Goal: Transaction & Acquisition: Purchase product/service

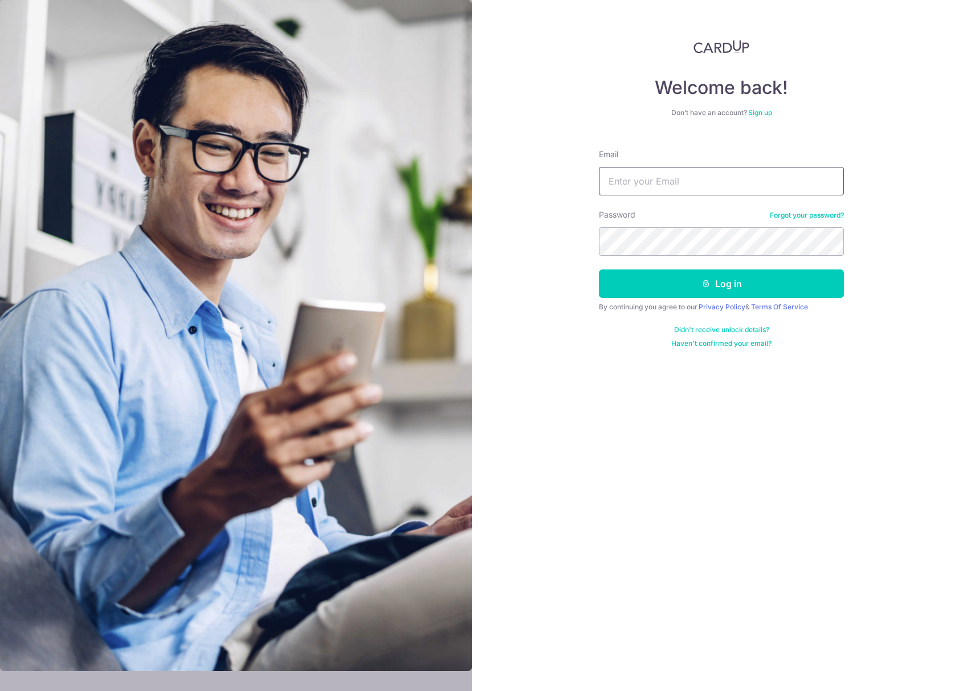
click at [637, 185] on input "Email" at bounding box center [721, 181] width 245 height 28
type input "ryanncheng@hotmail.com"
click at [687, 271] on button "Log in" at bounding box center [721, 283] width 245 height 28
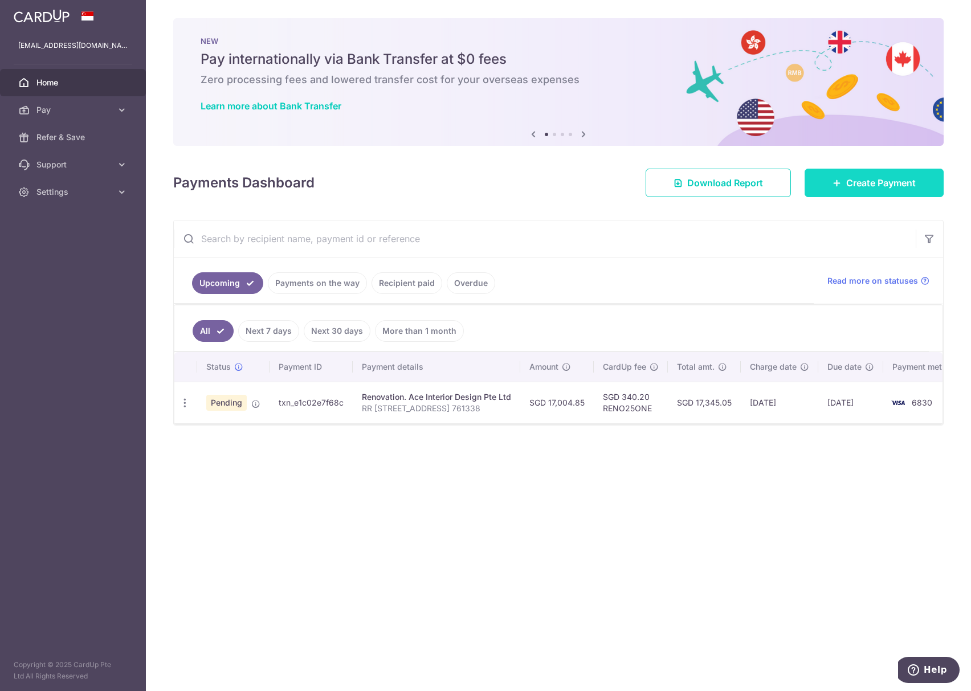
click at [894, 176] on span "Create Payment" at bounding box center [881, 183] width 70 height 14
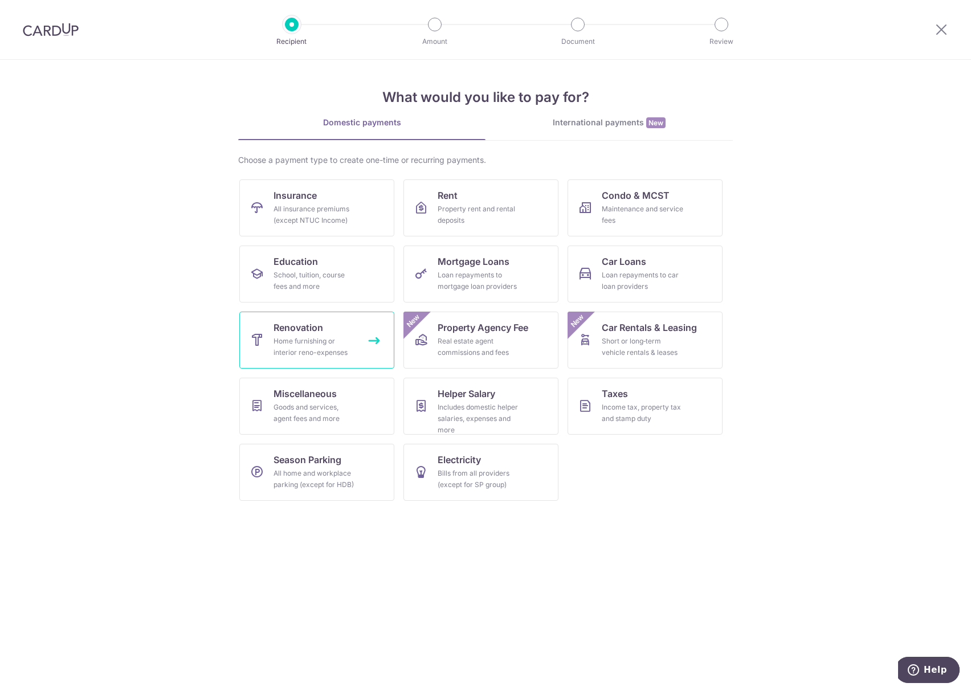
click at [311, 333] on span "Renovation" at bounding box center [298, 328] width 50 height 14
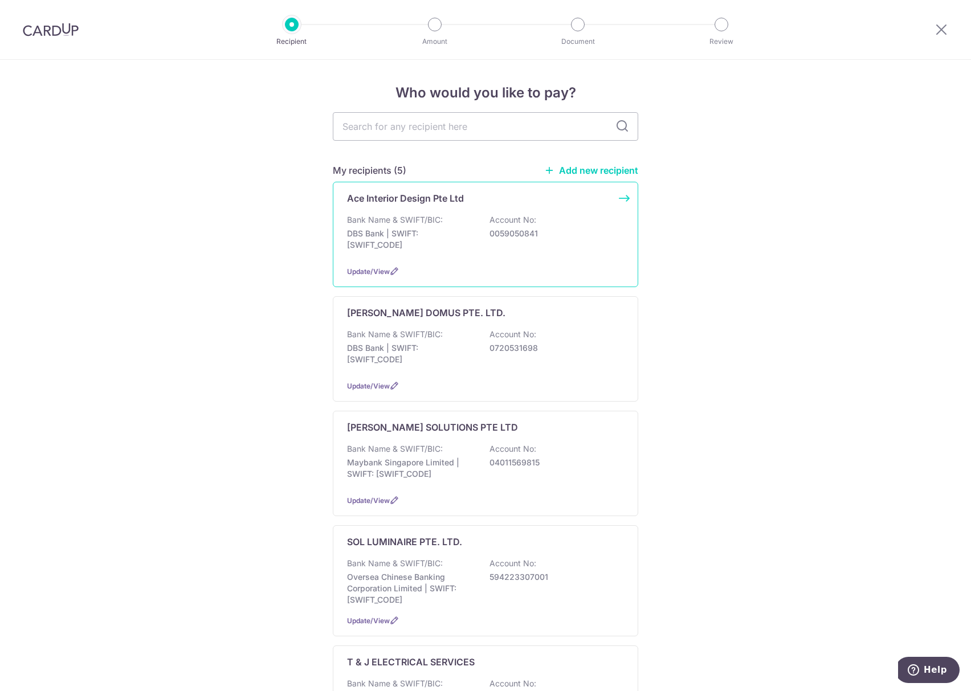
click at [449, 228] on p "DBS Bank | SWIFT: [SWIFT_CODE]" at bounding box center [411, 239] width 128 height 23
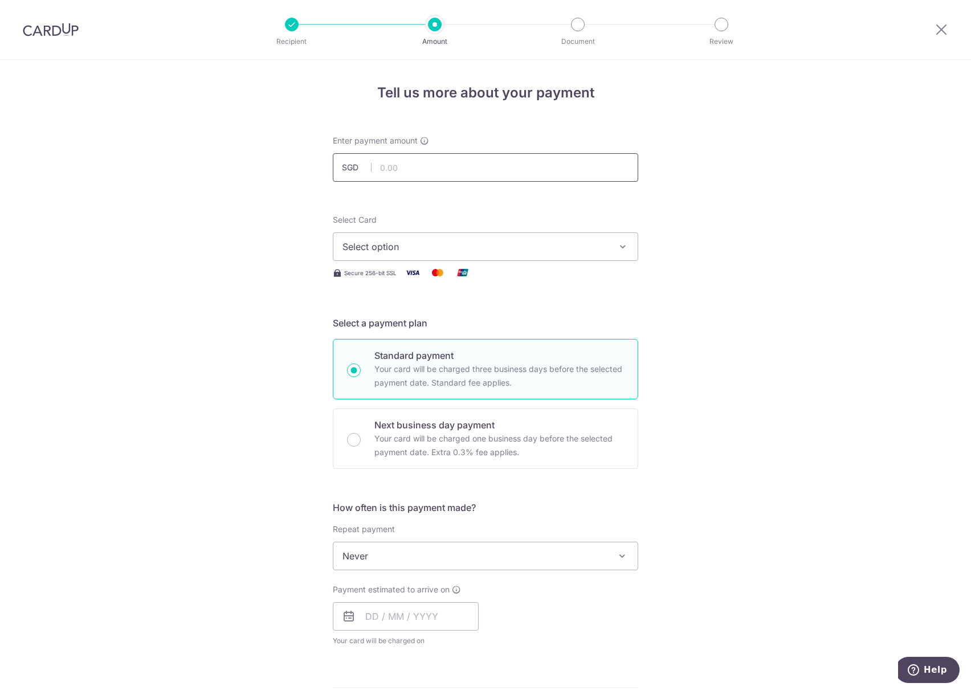
click at [391, 169] on input "text" at bounding box center [485, 167] width 305 height 28
type input "1,000.00"
click at [22, 274] on div "Tell us more about your payment Enter payment amount SGD 1,000.00 1000.00 Selec…" at bounding box center [485, 613] width 971 height 1107
click at [340, 254] on button "Select option" at bounding box center [485, 246] width 305 height 28
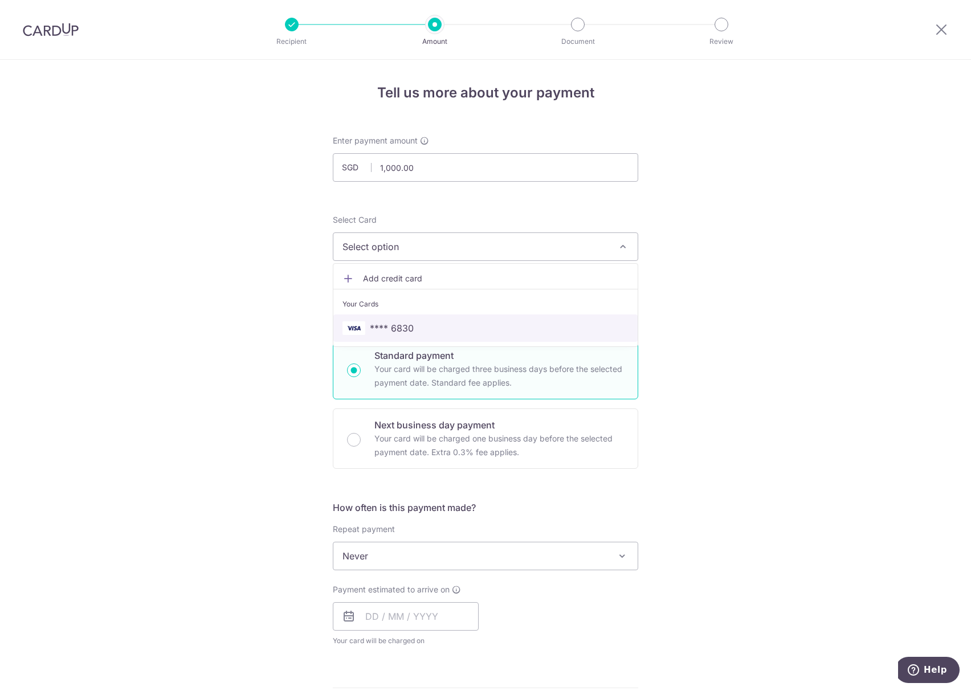
click at [378, 326] on span "**** 6830" at bounding box center [392, 328] width 44 height 14
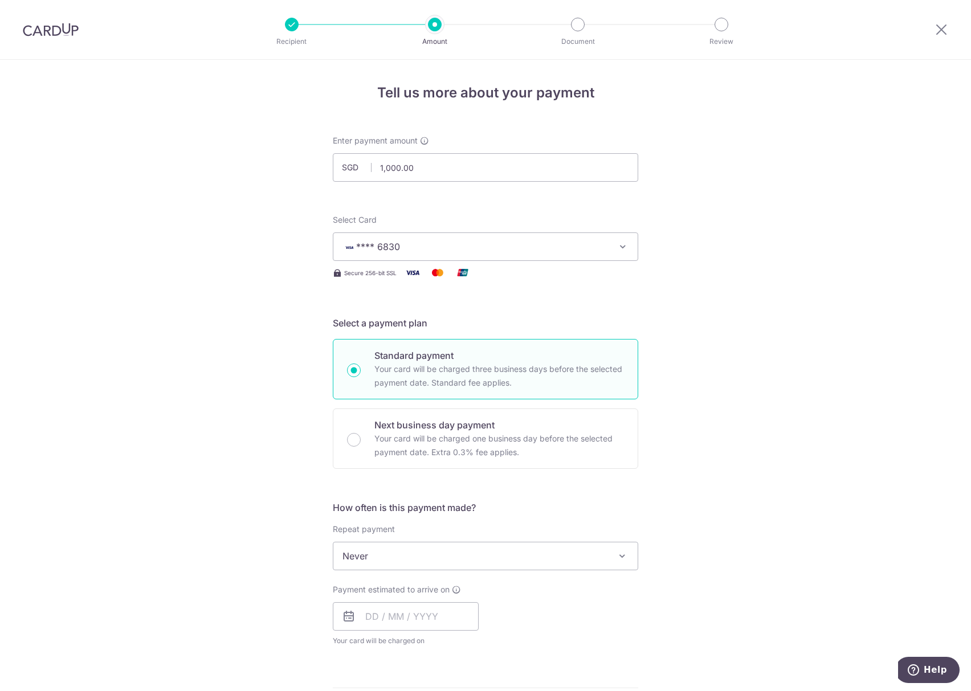
click at [242, 382] on div "Tell us more about your payment Enter payment amount SGD 1,000.00 1000.00 Selec…" at bounding box center [485, 613] width 971 height 1107
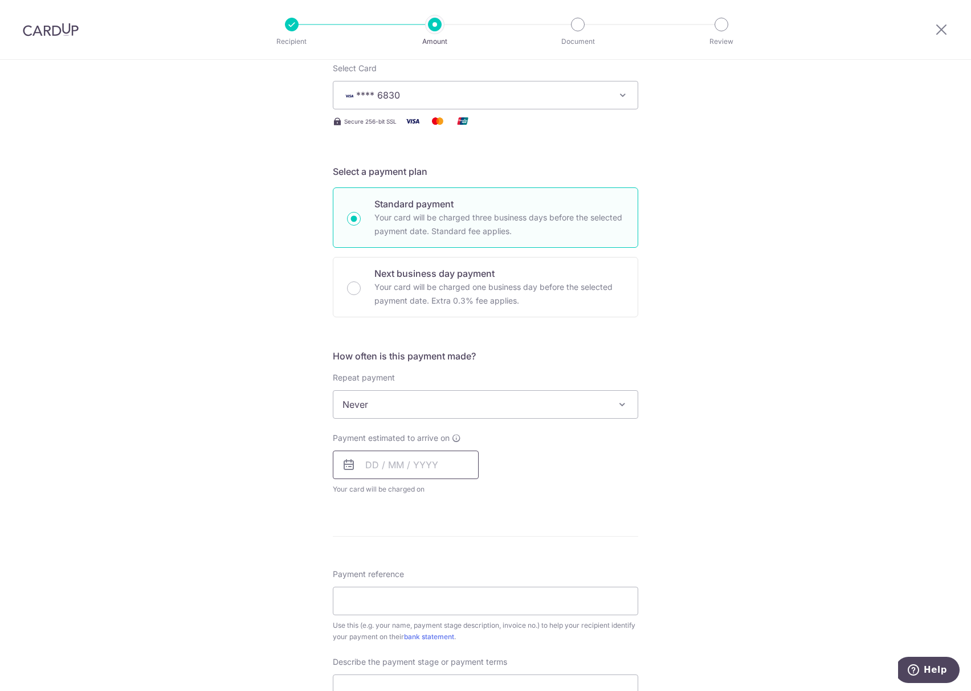
click at [373, 475] on input "text" at bounding box center [406, 465] width 146 height 28
click at [470, 577] on link "10" at bounding box center [470, 568] width 18 height 18
type input "[DATE]"
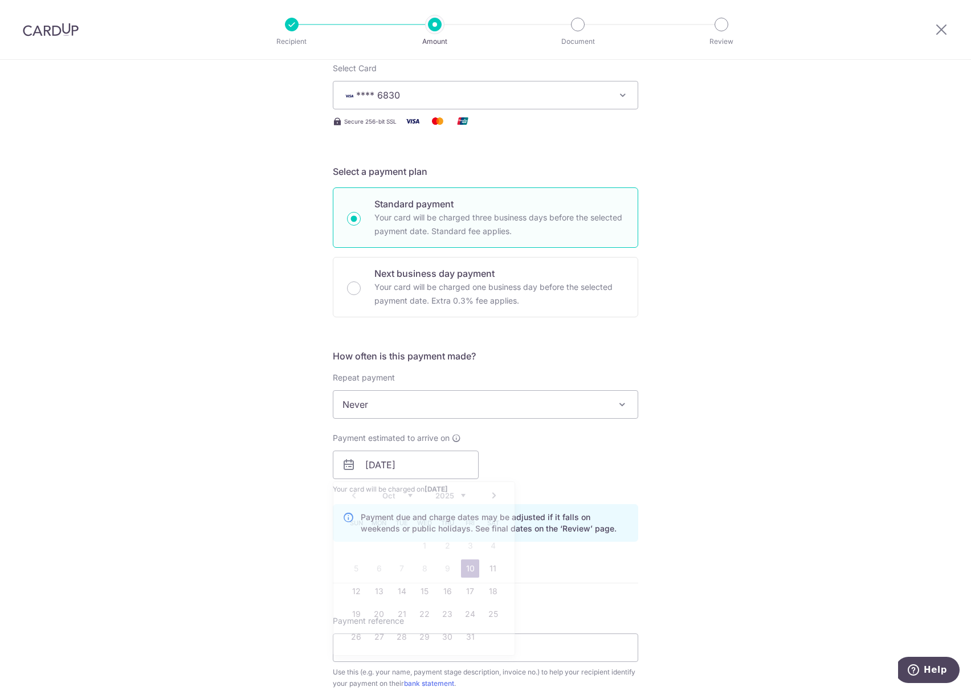
scroll to position [456, 0]
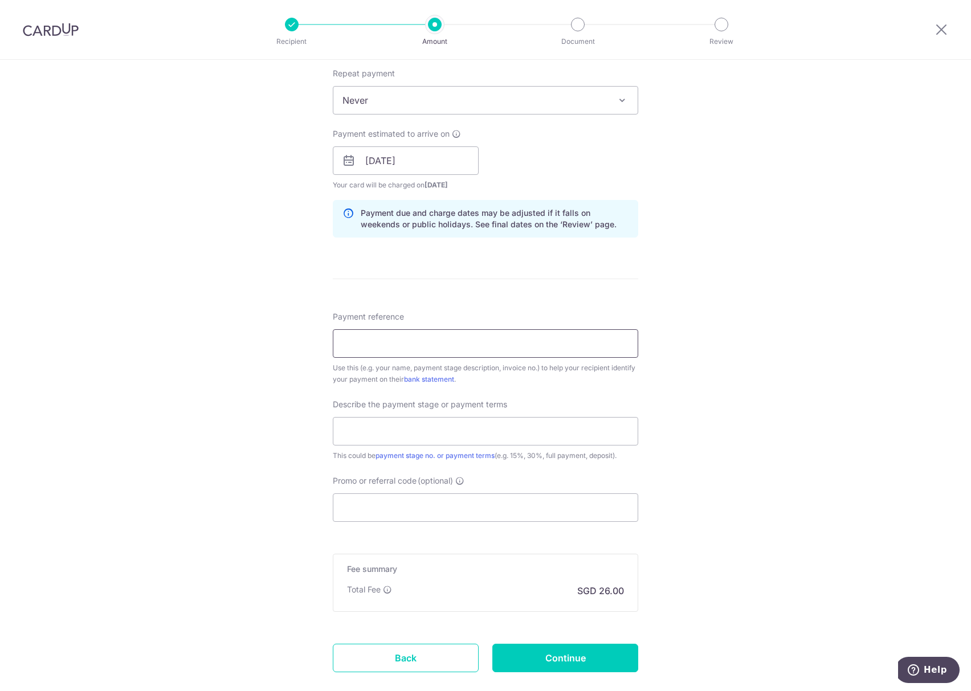
click at [390, 348] on input "Payment reference" at bounding box center [485, 343] width 305 height 28
type input "RR [STREET_ADDRESS] 761338"
click at [386, 427] on input "text" at bounding box center [485, 431] width 305 height 28
type input "7th Payment 2ND Split 50%"
click at [410, 502] on input "Promo or referral code (optional)" at bounding box center [485, 507] width 305 height 28
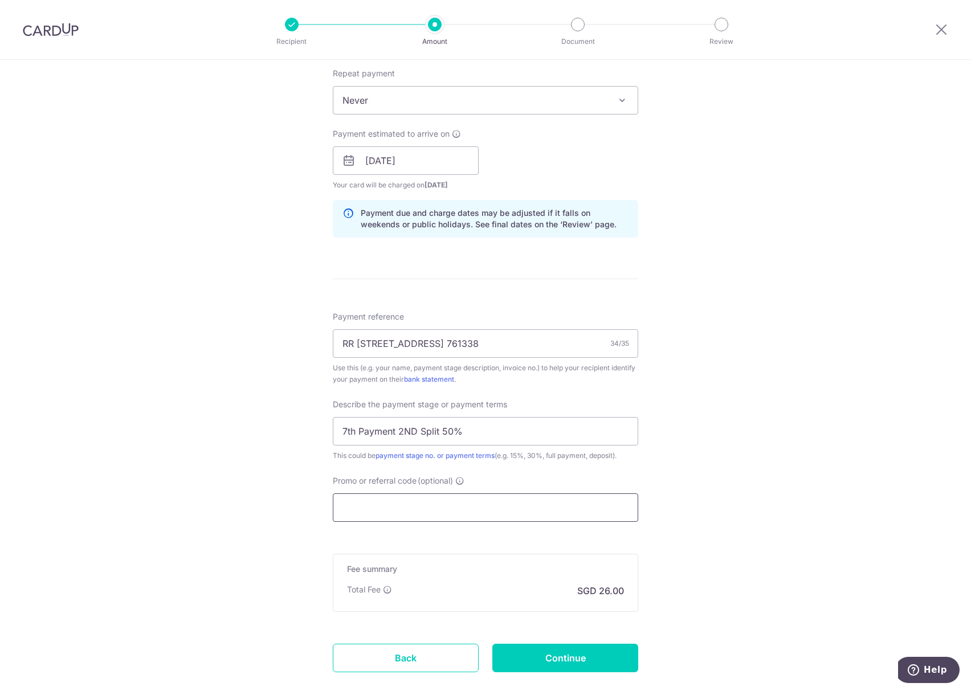
scroll to position [525, 0]
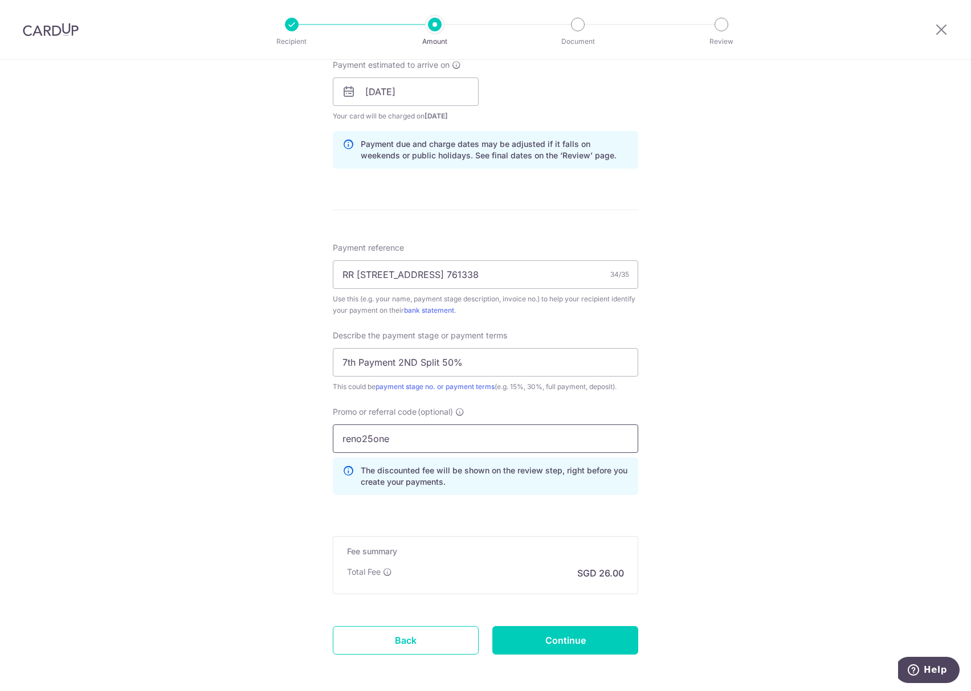
type input "reno25one"
click button "Add Card" at bounding box center [0, 0] width 0 height 0
click at [565, 652] on input "Continue" at bounding box center [565, 640] width 146 height 28
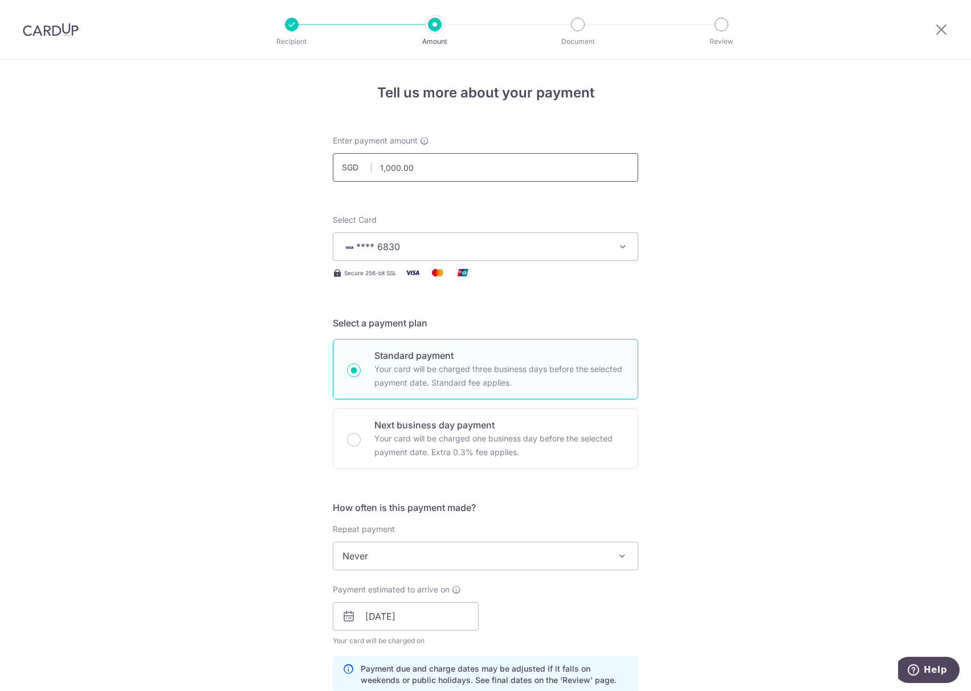
drag, startPoint x: 427, startPoint y: 169, endPoint x: 336, endPoint y: 155, distance: 91.6
click at [336, 155] on input "1,000.00" at bounding box center [485, 167] width 305 height 28
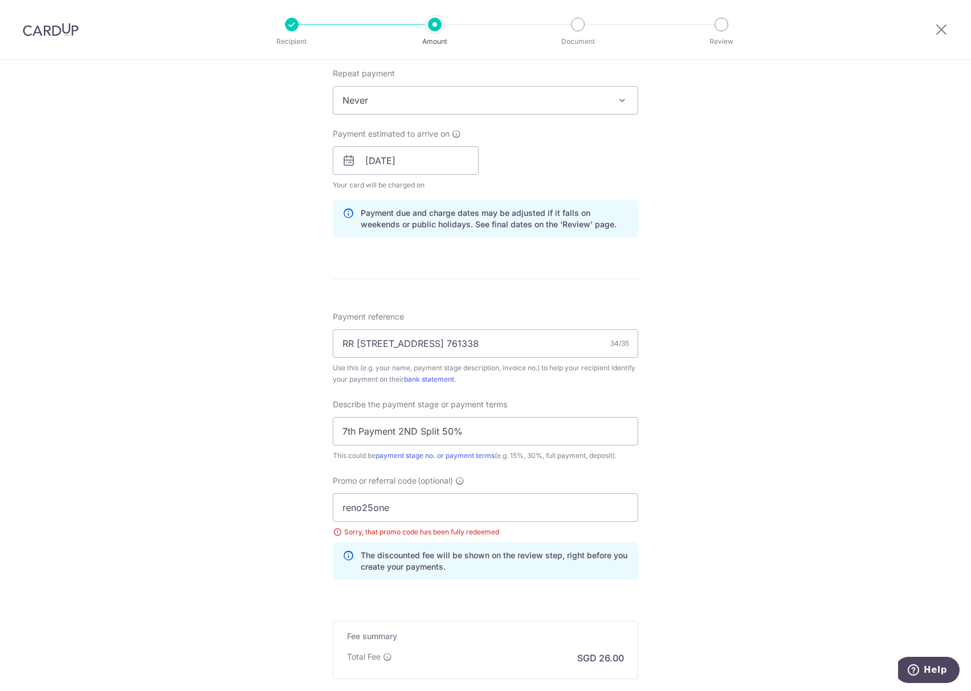
scroll to position [593, 0]
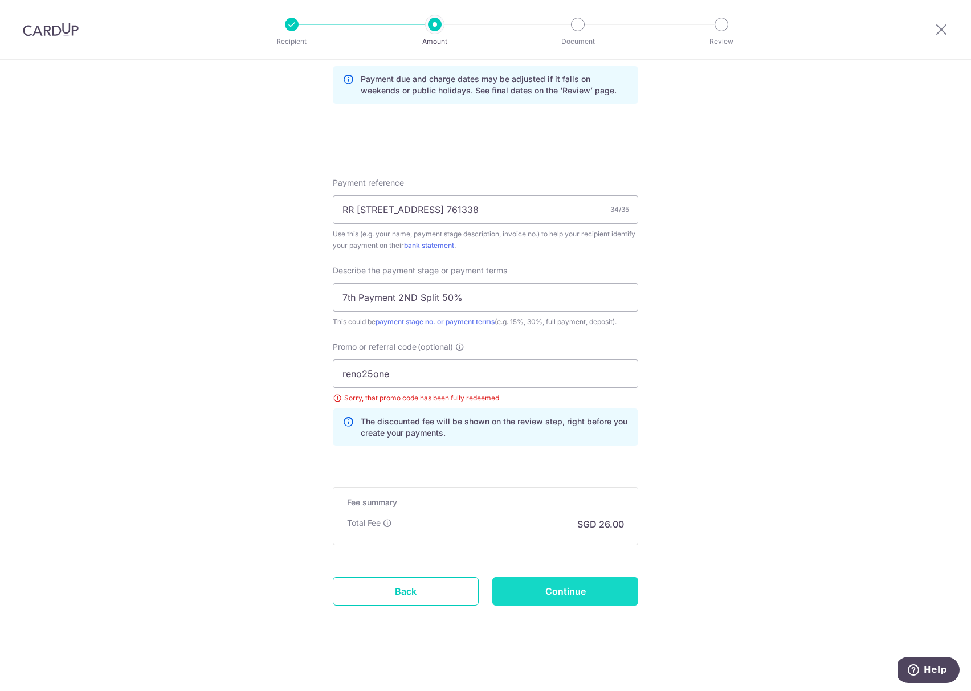
click at [546, 579] on input "Continue" at bounding box center [565, 591] width 146 height 28
type input "500.00"
drag, startPoint x: 353, startPoint y: 413, endPoint x: 490, endPoint y: 426, distance: 137.4
click at [490, 426] on div "The discounted fee will be shown on the review step, right before you create yo…" at bounding box center [485, 428] width 305 height 38
click at [490, 426] on p "The discounted fee will be shown on the review step, right before you create yo…" at bounding box center [495, 427] width 268 height 23
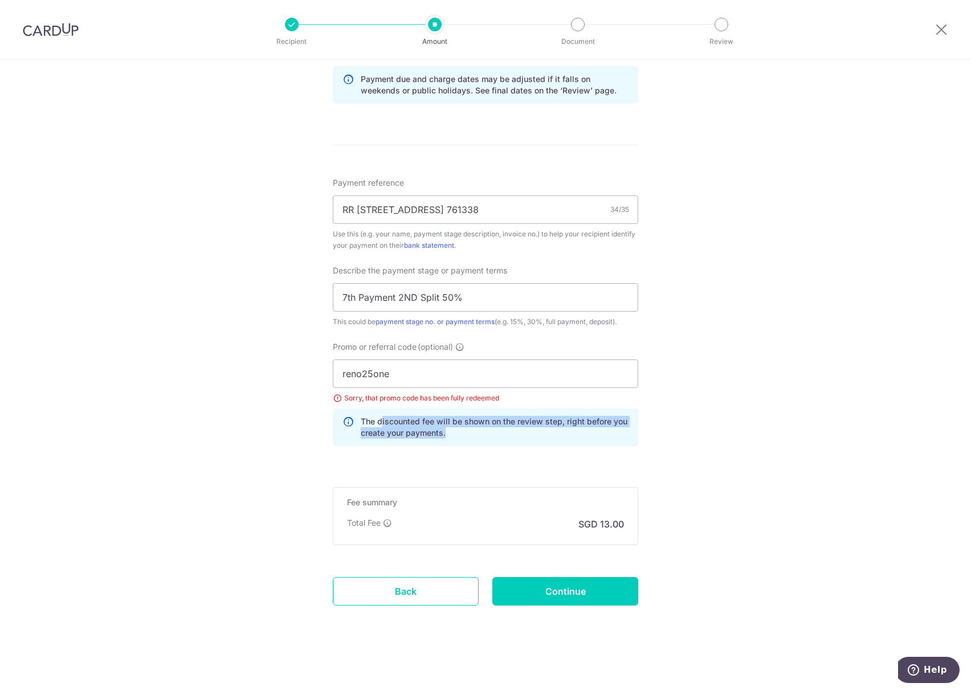
drag, startPoint x: 502, startPoint y: 432, endPoint x: 378, endPoint y: 420, distance: 124.2
click at [378, 420] on p "The discounted fee will be shown on the review step, right before you create yo…" at bounding box center [495, 427] width 268 height 23
drag, startPoint x: 422, startPoint y: 374, endPoint x: 269, endPoint y: 381, distance: 152.8
click at [269, 381] on div "Tell us more about your payment Enter payment amount SGD 500.00 500.00 Select C…" at bounding box center [485, 80] width 971 height 1221
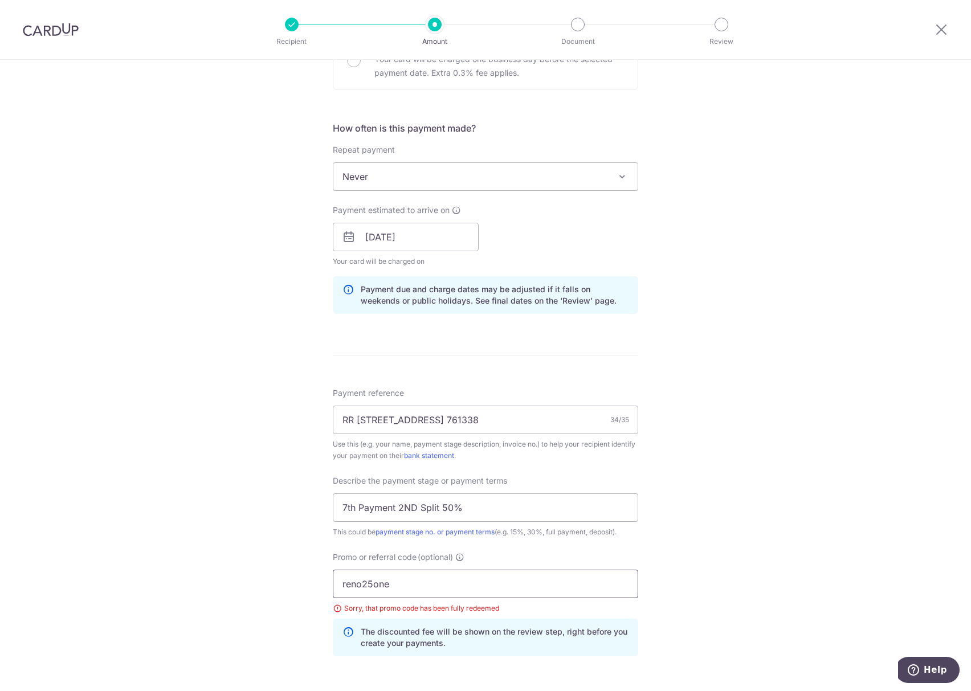
scroll to position [593, 0]
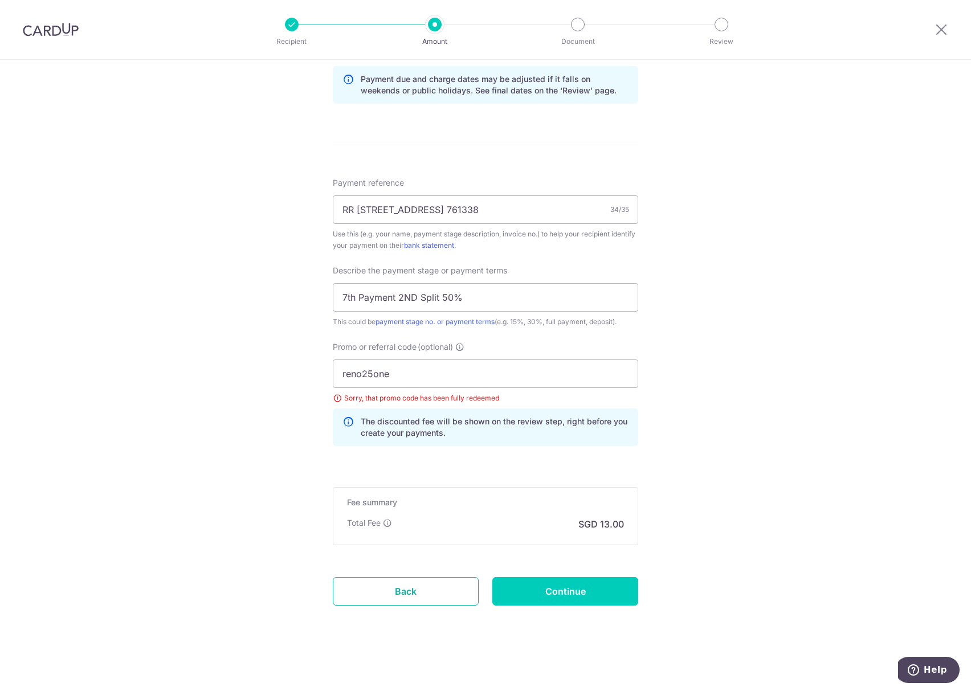
drag, startPoint x: 391, startPoint y: 589, endPoint x: 553, endPoint y: 53, distance: 559.5
click at [391, 589] on link "Back" at bounding box center [406, 591] width 146 height 28
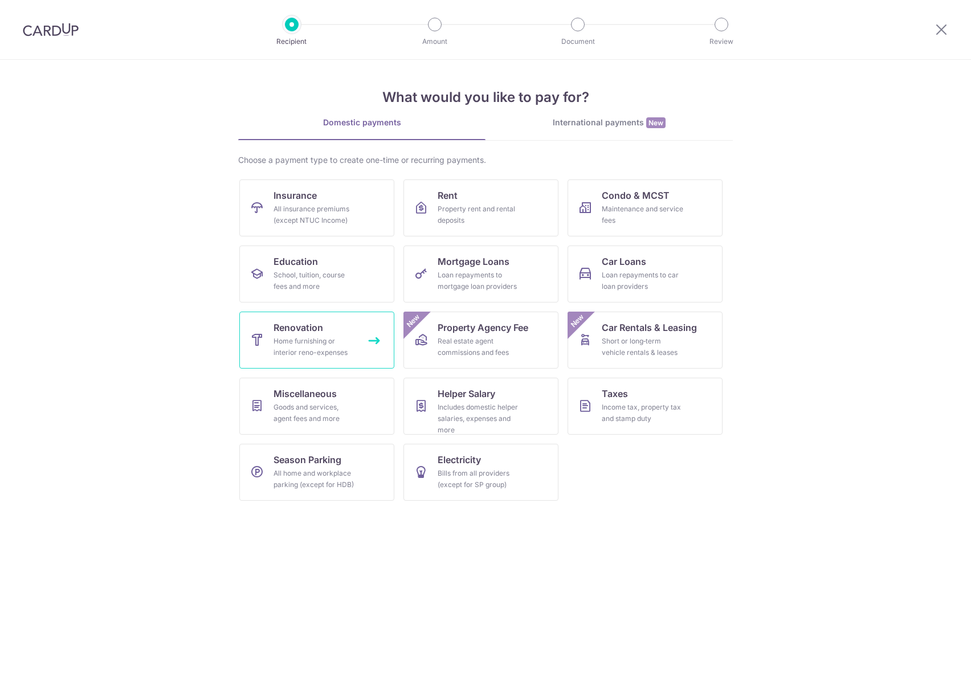
click at [326, 336] on div "Home furnishing or interior reno-expenses" at bounding box center [314, 347] width 82 height 23
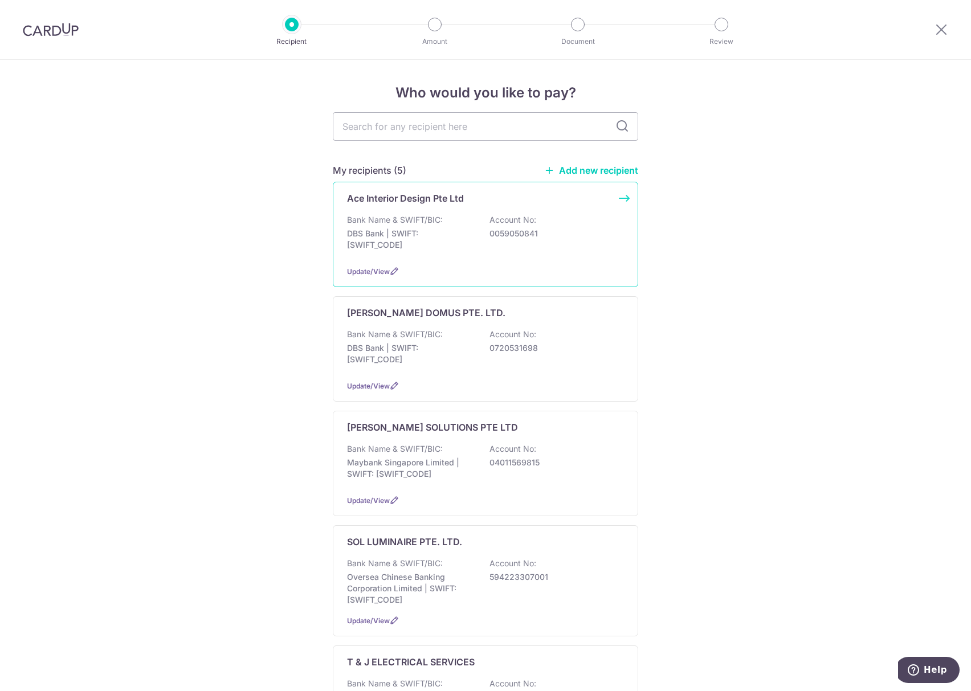
click at [370, 265] on div "Update/View" at bounding box center [485, 271] width 277 height 12
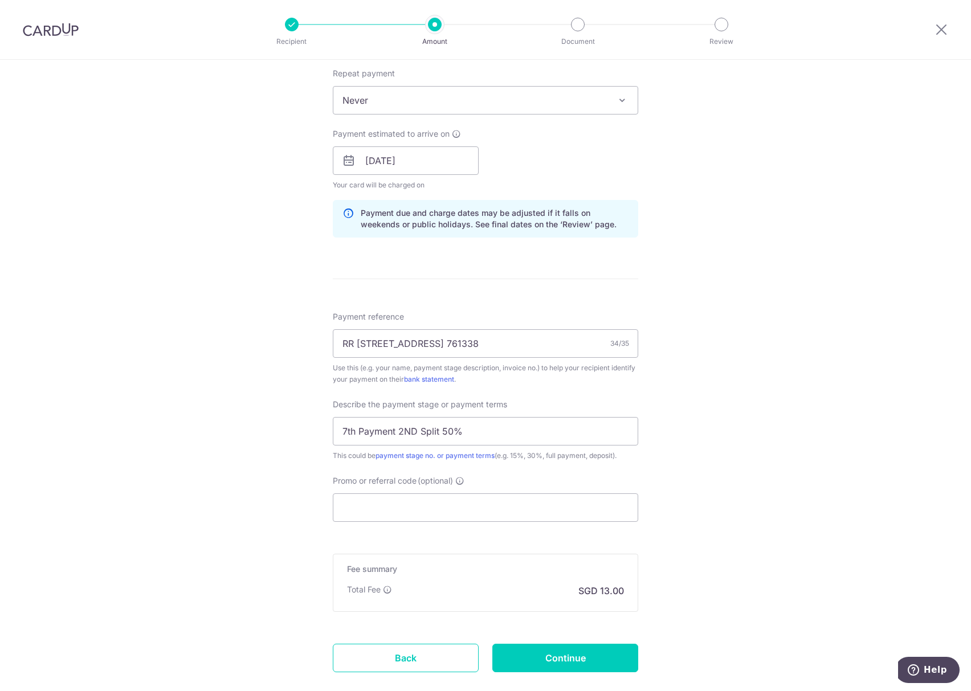
scroll to position [525, 0]
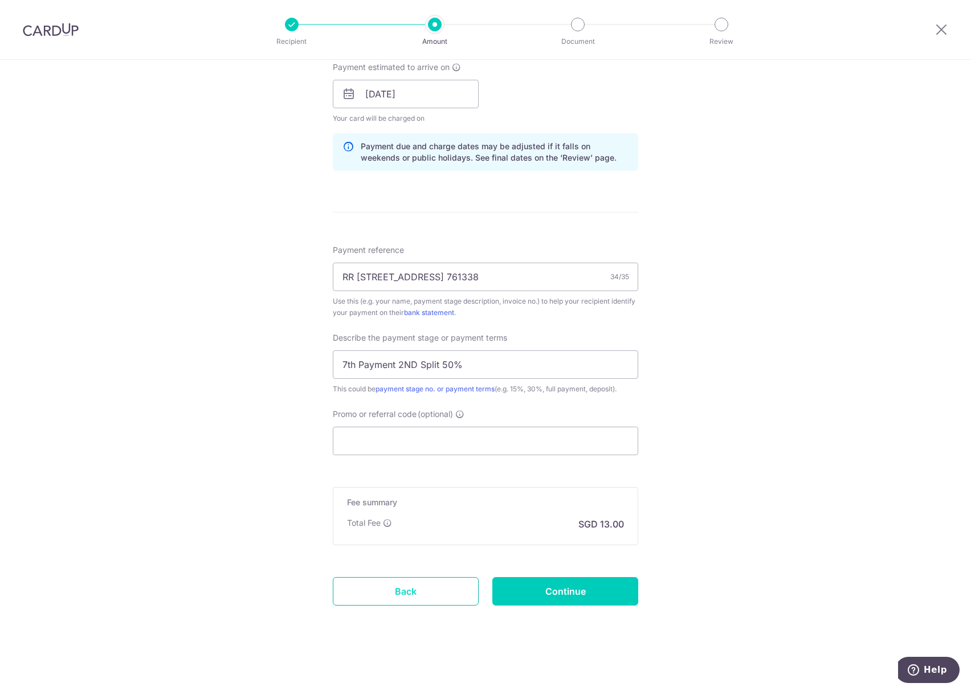
click at [397, 599] on link "Back" at bounding box center [406, 591] width 146 height 28
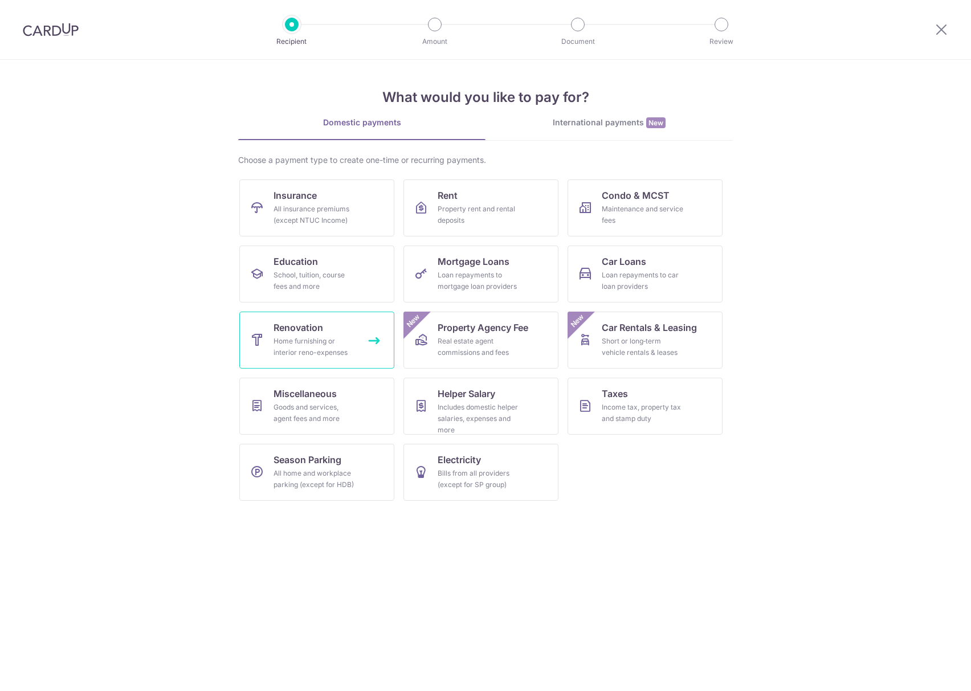
click at [347, 345] on div "Home furnishing or interior reno-expenses" at bounding box center [314, 347] width 82 height 23
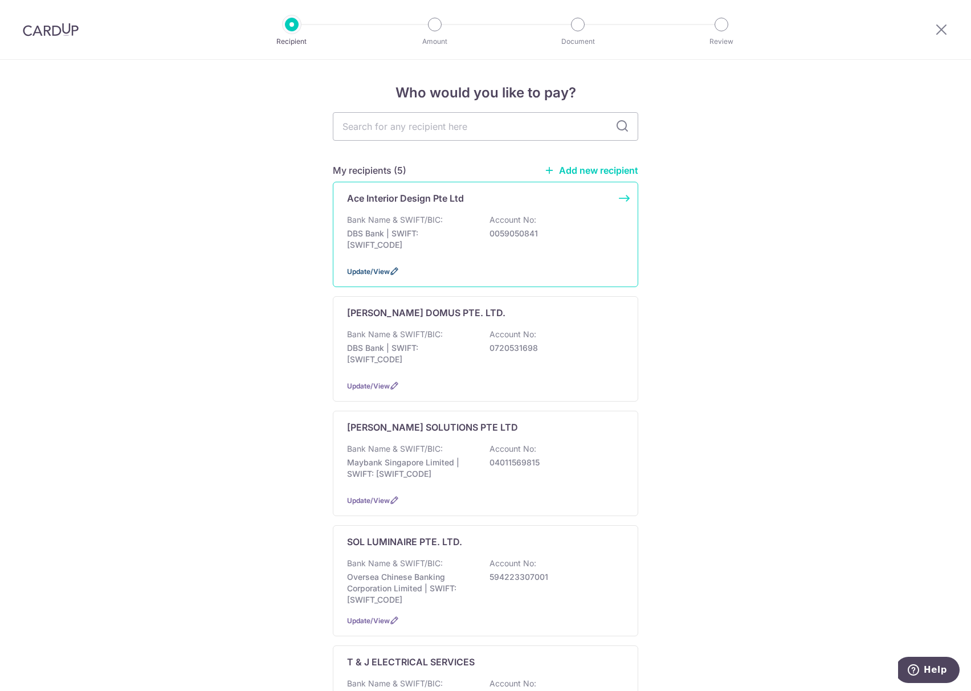
click at [391, 272] on icon at bounding box center [394, 271] width 9 height 9
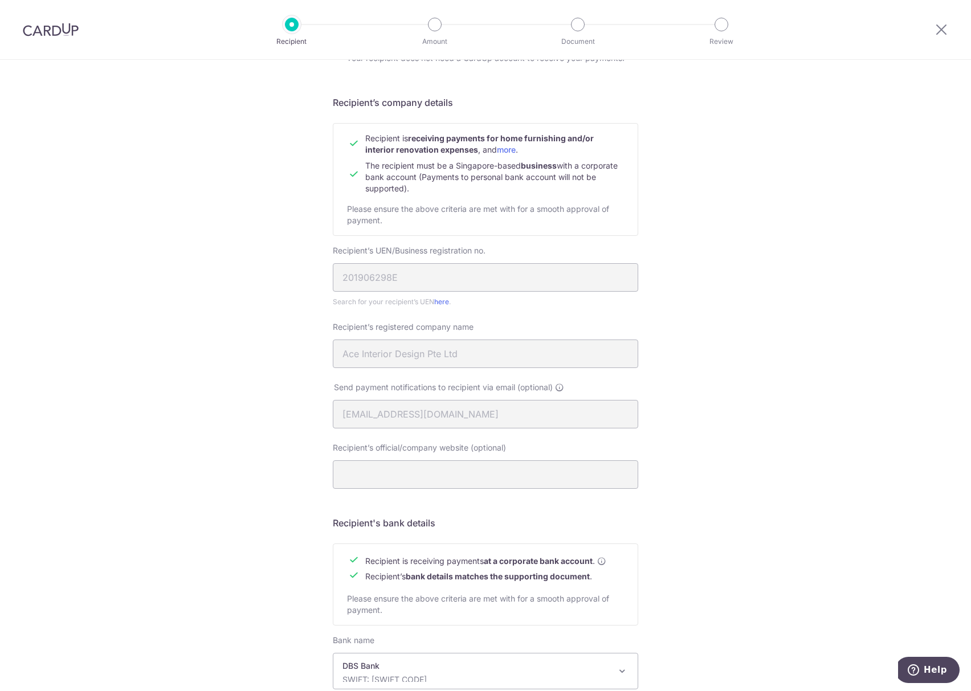
scroll to position [212, 0]
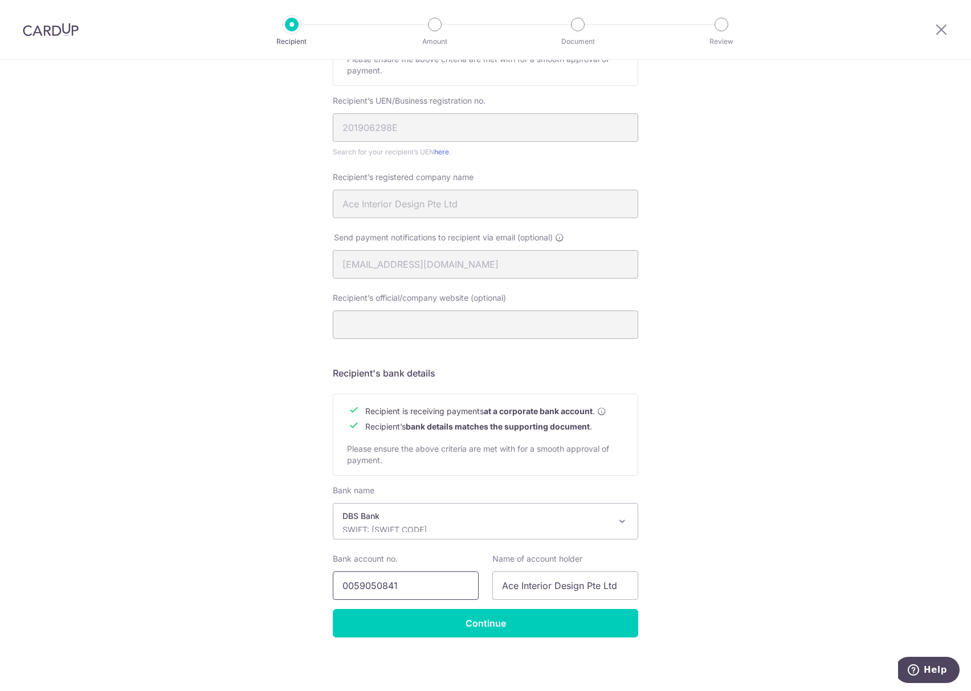
drag, startPoint x: 414, startPoint y: 594, endPoint x: 211, endPoint y: 590, distance: 202.9
click at [216, 590] on div "Recipient Details Your recipient does not need a CardUp account to receive your…" at bounding box center [485, 270] width 971 height 841
click at [579, 593] on input "Ace Interior Design Pte Ltd" at bounding box center [565, 585] width 146 height 28
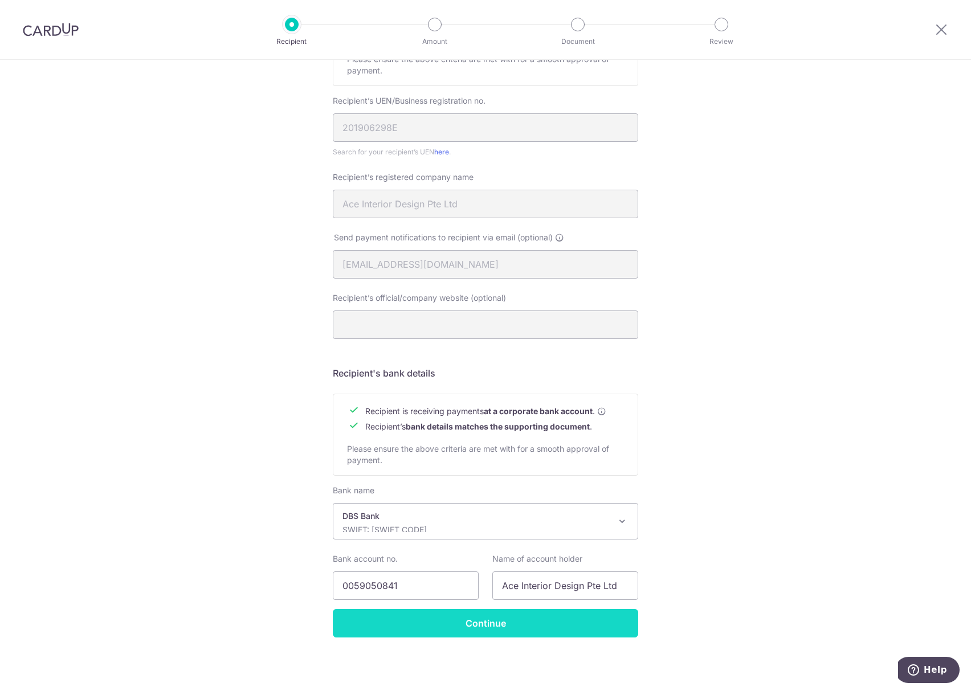
scroll to position [0, 0]
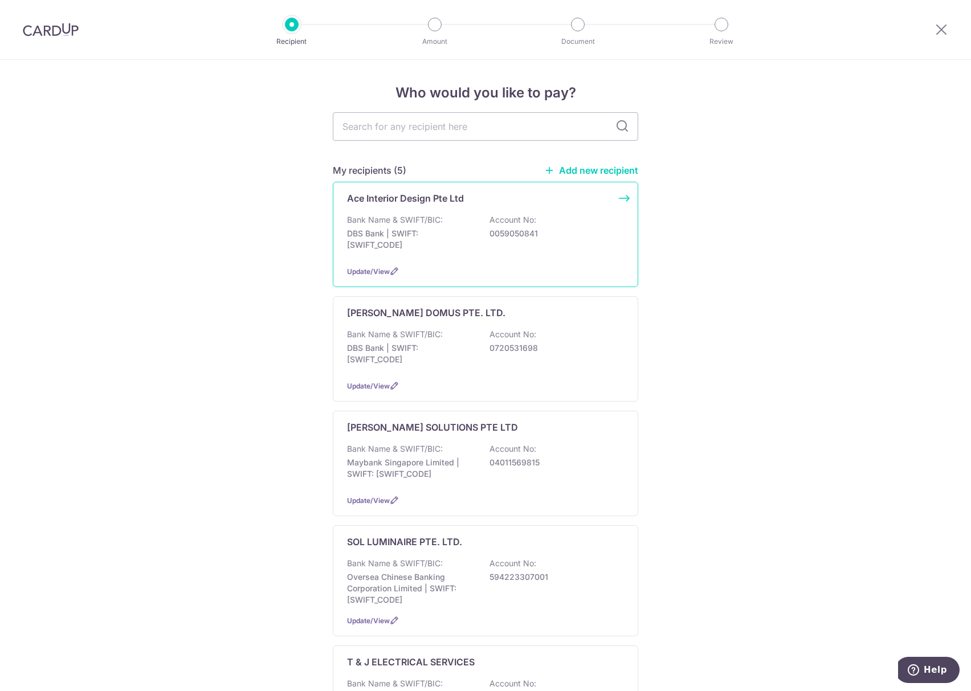
click at [626, 197] on div "Ace Interior Design Pte Ltd Bank Name & SWIFT/BIC: DBS Bank | SWIFT: [SWIFT_COD…" at bounding box center [485, 234] width 305 height 105
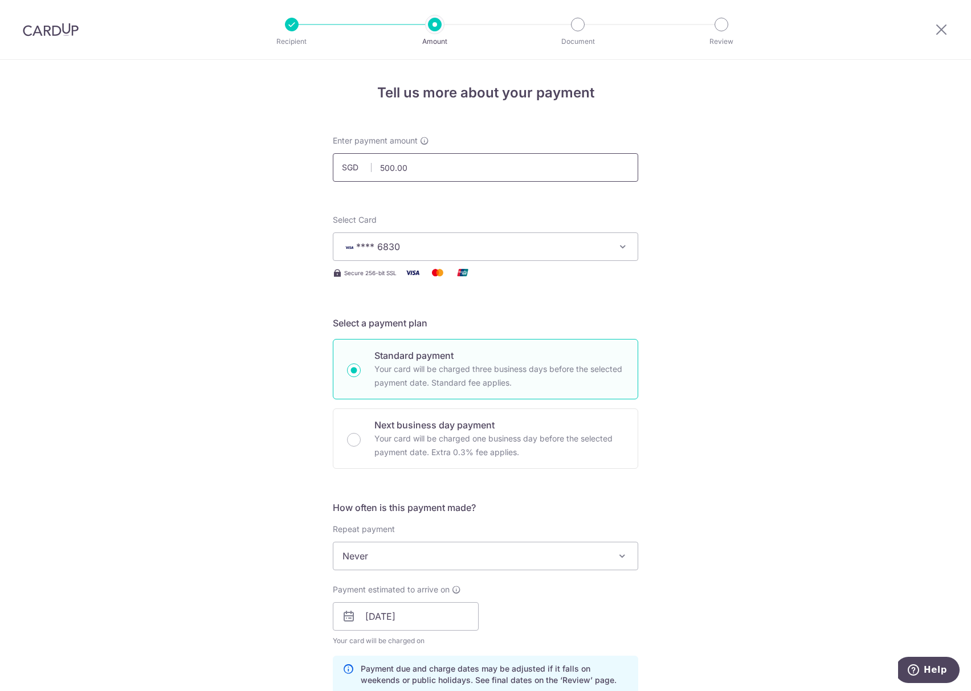
drag, startPoint x: 440, startPoint y: 171, endPoint x: 283, endPoint y: 171, distance: 157.2
click at [283, 171] on div "Tell us more about your payment Enter payment amount SGD 500.00 500.00 Select C…" at bounding box center [485, 637] width 971 height 1154
click at [236, 165] on div "Tell us more about your payment Enter payment amount SGD 16500 500.00 Select Ca…" at bounding box center [485, 637] width 971 height 1154
type input "16,500.00"
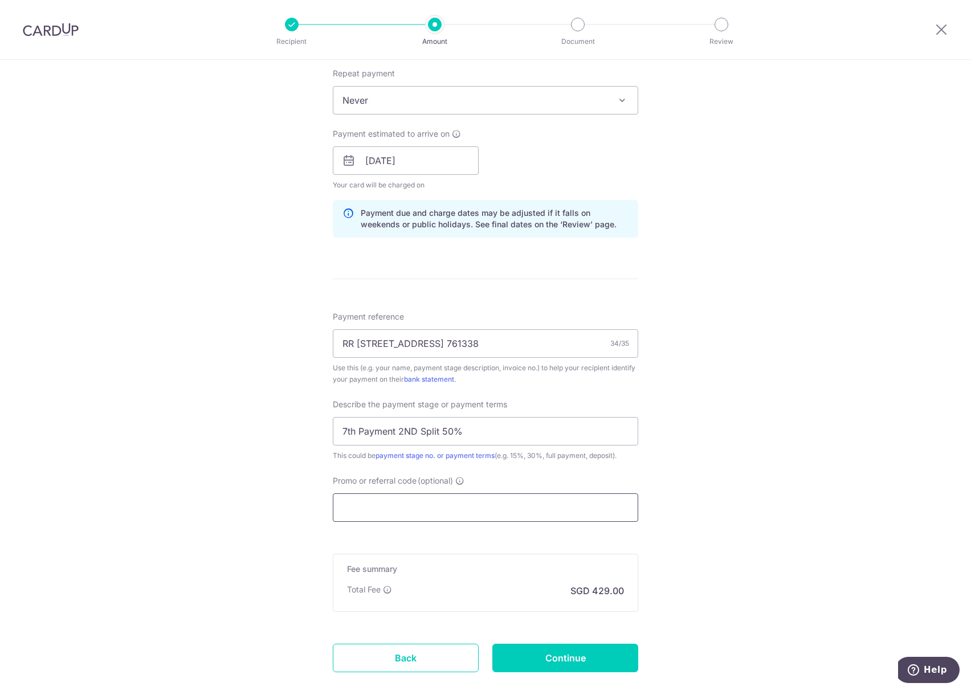
click at [429, 512] on input "Promo or referral code (optional)" at bounding box center [485, 507] width 305 height 28
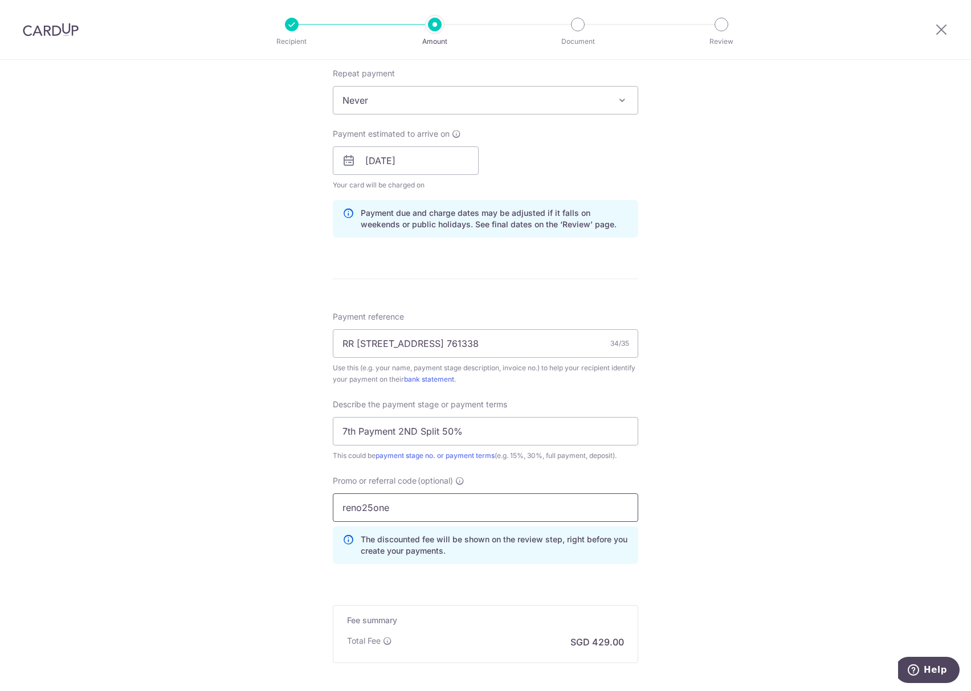
scroll to position [577, 0]
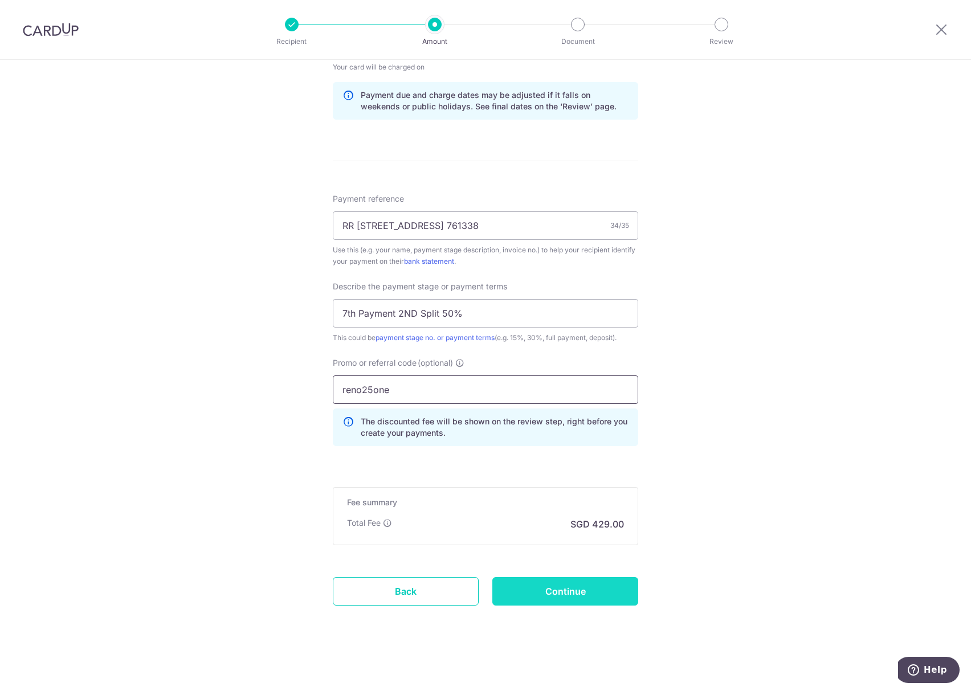
type input "reno25one"
click at [537, 587] on input "Continue" at bounding box center [565, 591] width 146 height 28
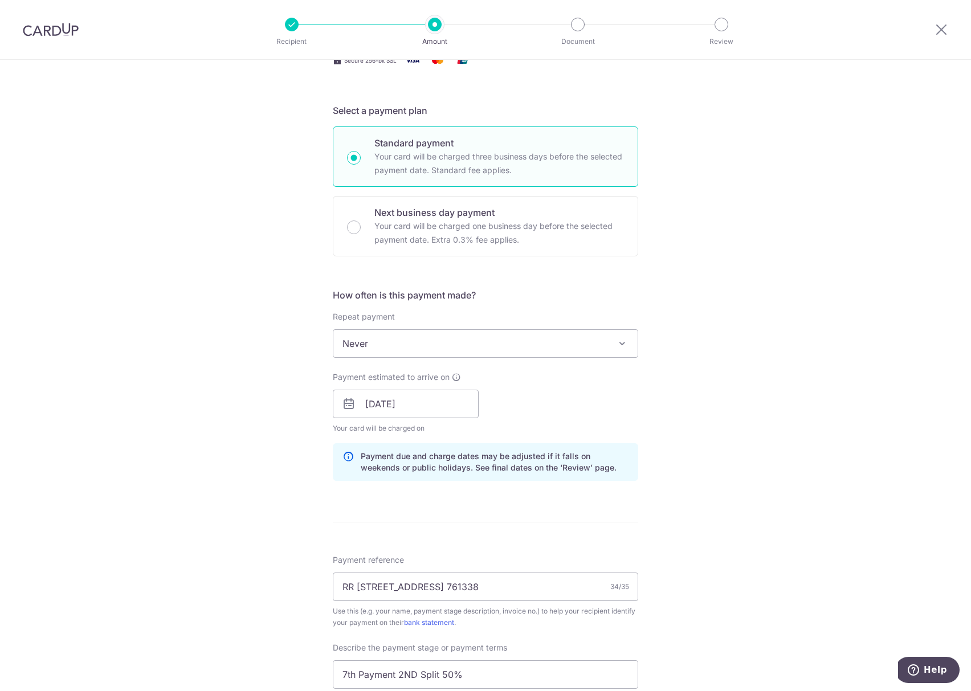
scroll to position [593, 0]
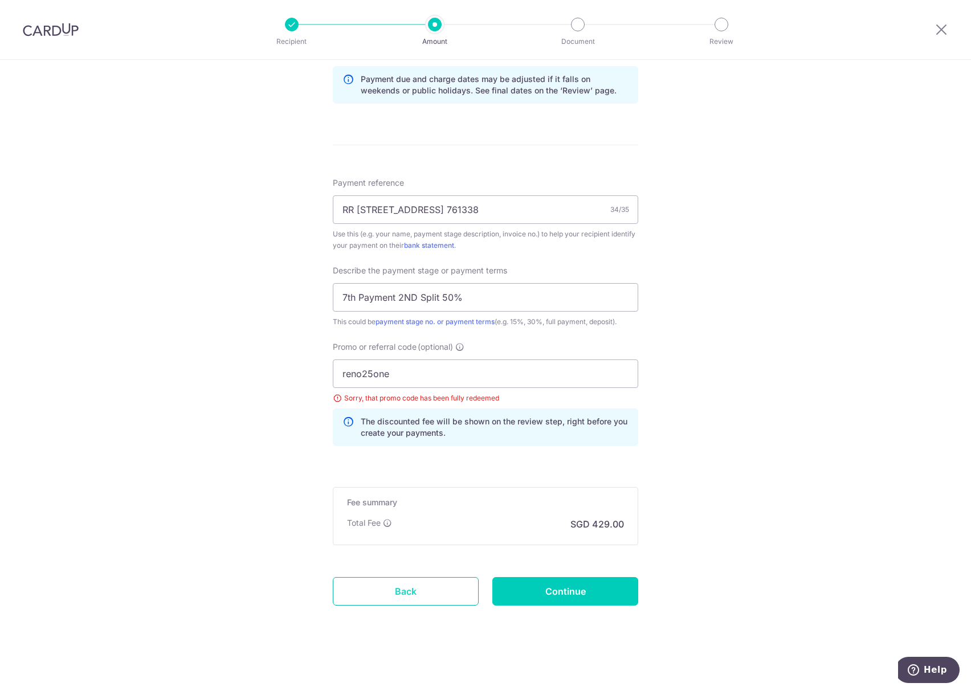
click at [399, 600] on link "Back" at bounding box center [406, 591] width 146 height 28
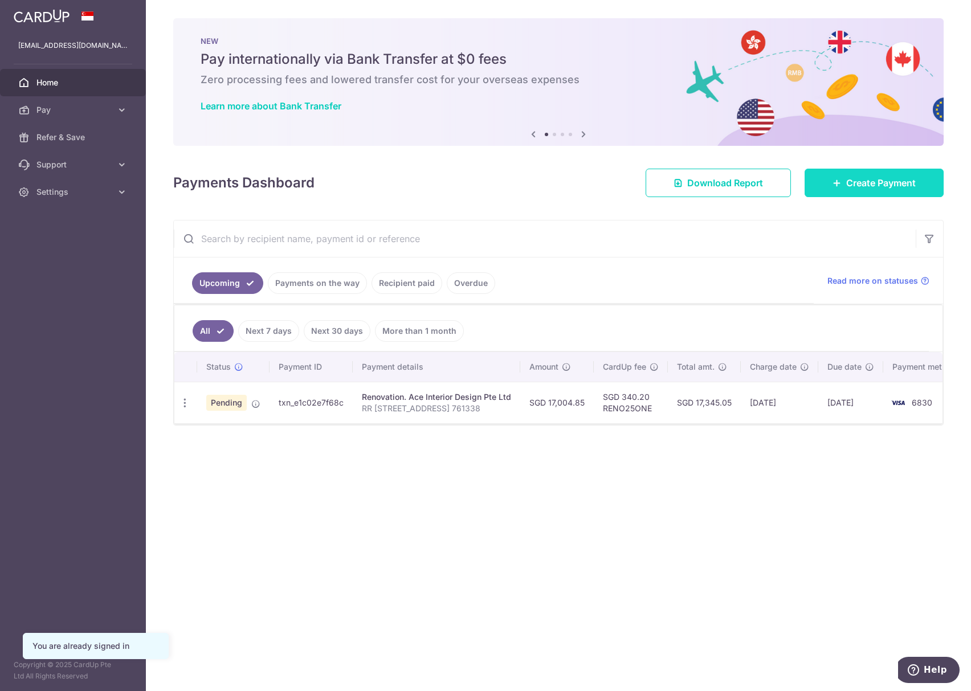
click at [846, 181] on span "Create Payment" at bounding box center [881, 183] width 70 height 14
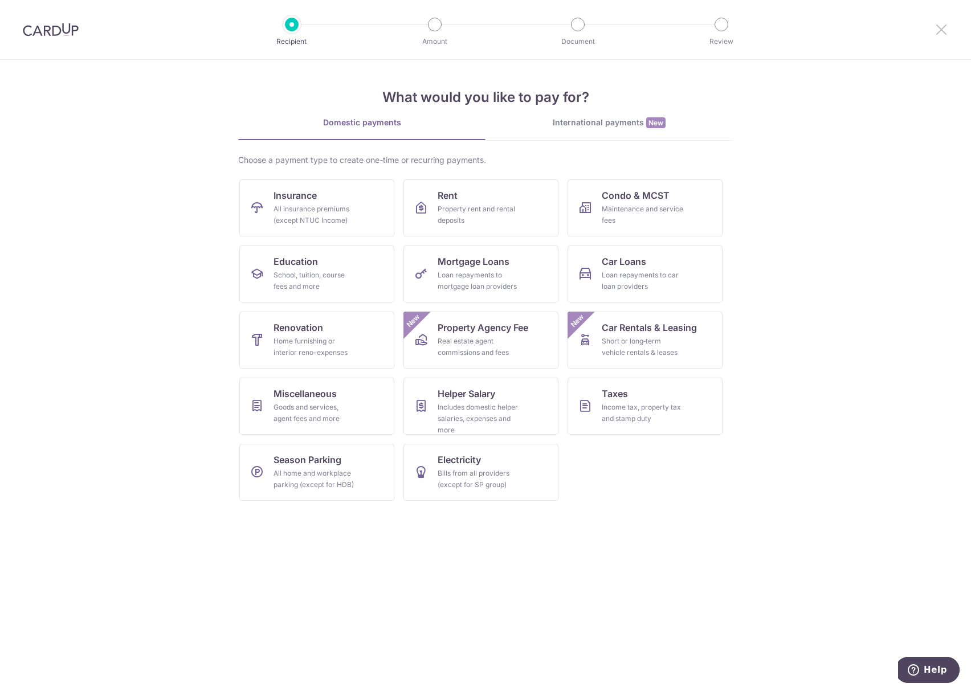
click at [943, 31] on icon at bounding box center [941, 29] width 14 height 14
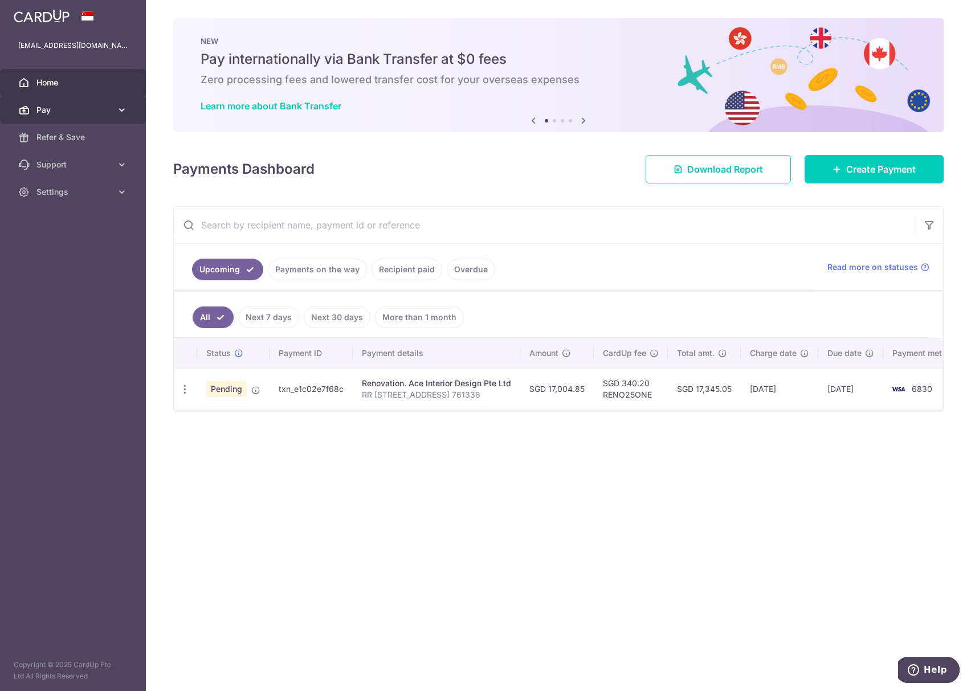
click at [120, 110] on icon at bounding box center [121, 109] width 11 height 11
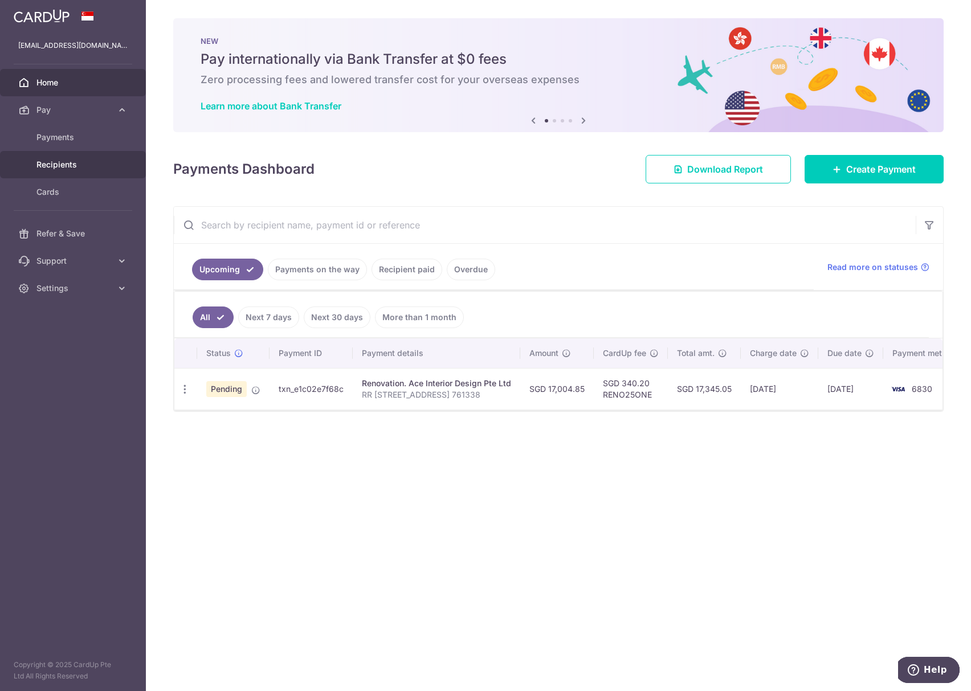
click at [87, 170] on span "Recipients" at bounding box center [73, 164] width 75 height 11
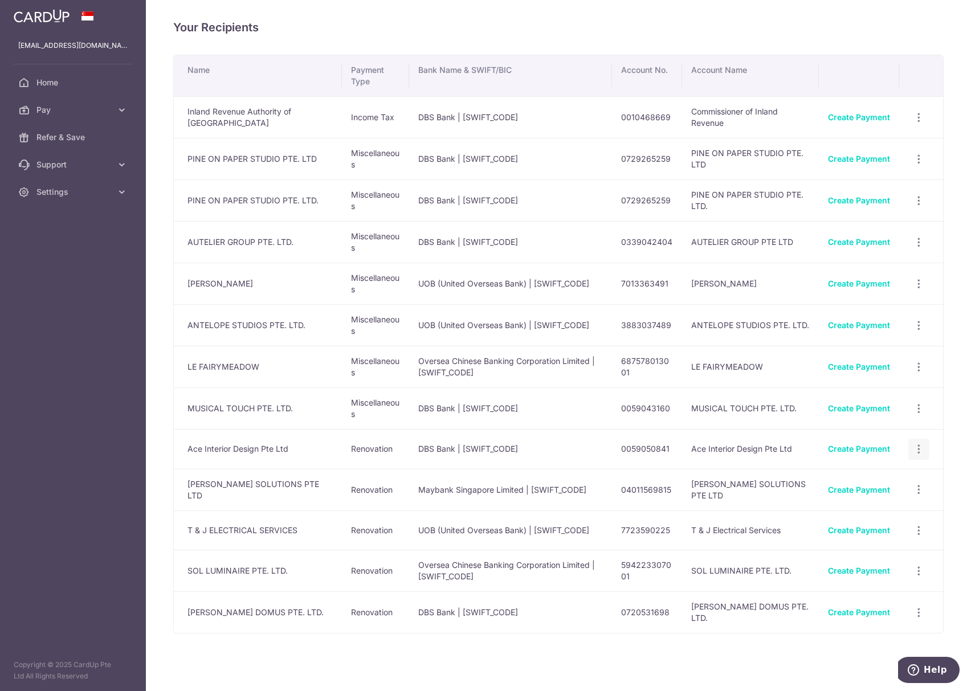
click at [917, 449] on div "View/Edit Linked Payments" at bounding box center [918, 449] width 21 height 21
click at [913, 454] on icon "button" at bounding box center [919, 449] width 12 height 12
click at [869, 482] on span "View/Edit" at bounding box center [880, 481] width 77 height 14
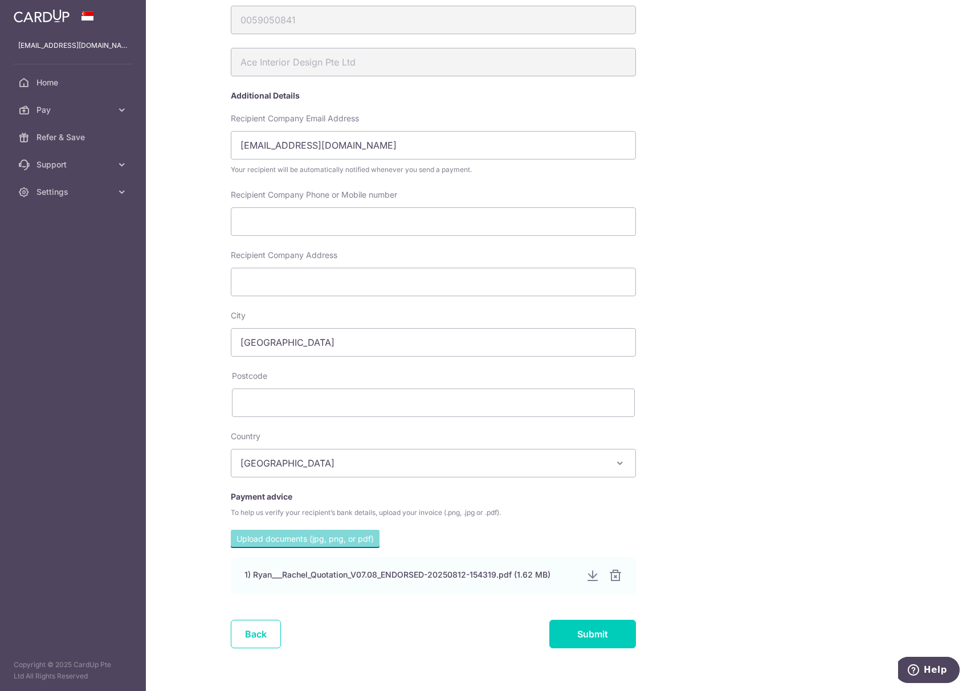
scroll to position [177, 0]
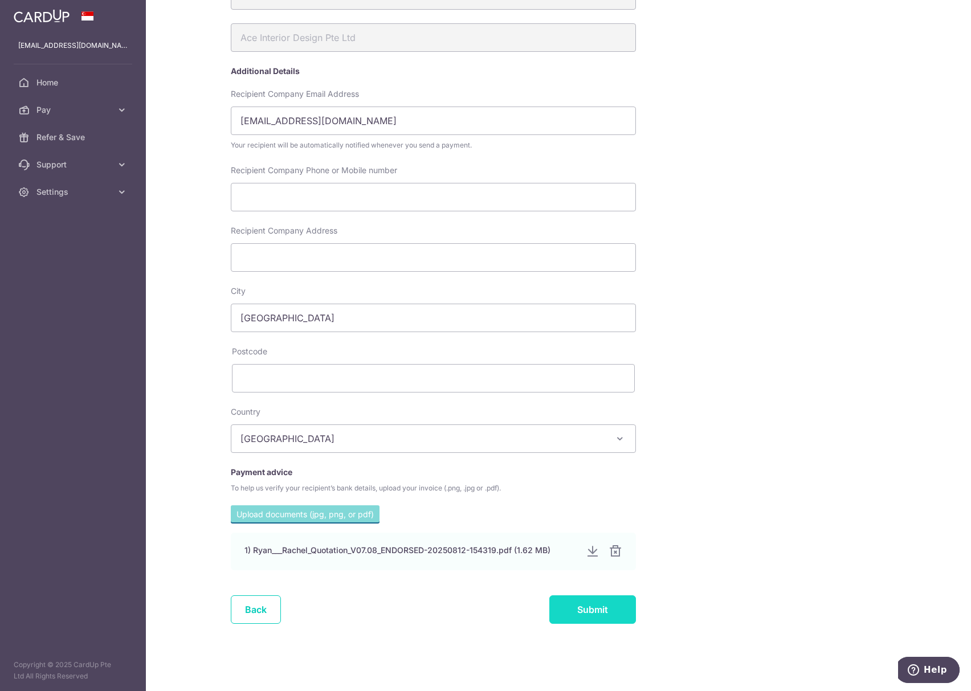
click at [582, 607] on input "Submit" at bounding box center [592, 609] width 87 height 28
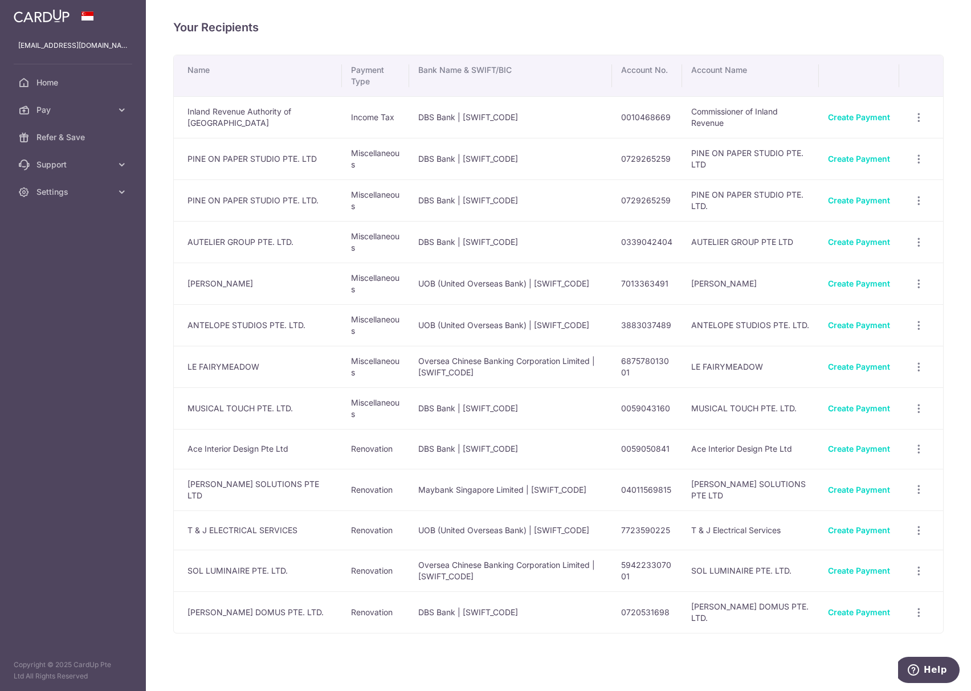
click at [864, 457] on td "Create Payment" at bounding box center [859, 449] width 80 height 40
click at [868, 454] on link "Create Payment" at bounding box center [859, 449] width 62 height 10
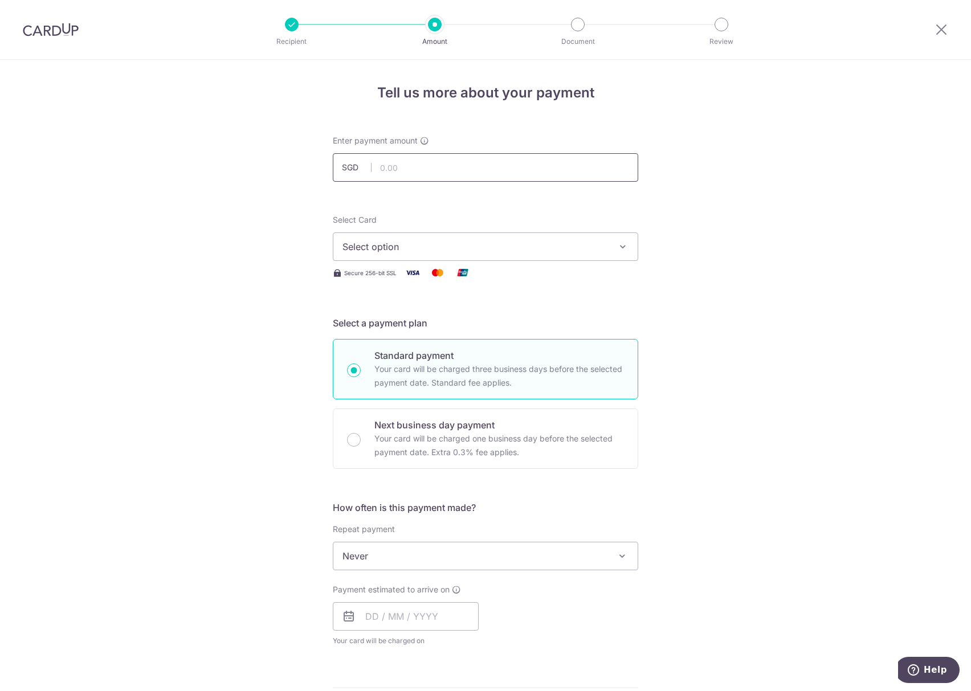
click at [466, 178] on input "text" at bounding box center [485, 167] width 305 height 28
type input "16,500.00"
drag, startPoint x: 288, startPoint y: 201, endPoint x: 300, endPoint y: 206, distance: 12.5
click at [289, 201] on div "Tell us more about your payment Enter payment amount SGD 16,500.00 16500.00 Sel…" at bounding box center [485, 613] width 971 height 1107
click at [393, 256] on button "Select option" at bounding box center [485, 246] width 305 height 28
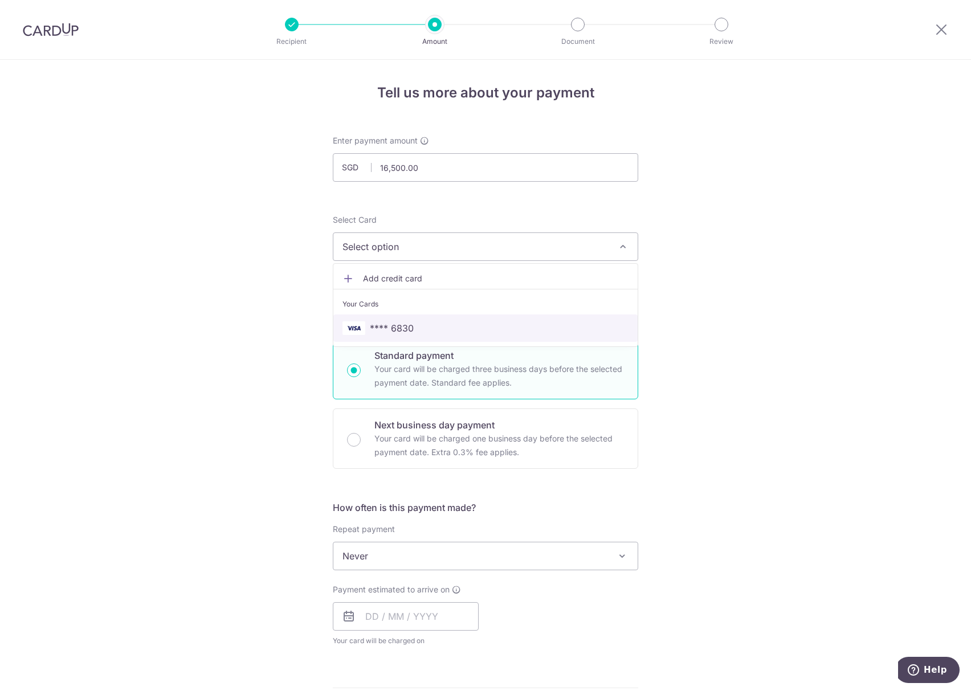
click at [393, 320] on link "**** 6830" at bounding box center [485, 327] width 304 height 27
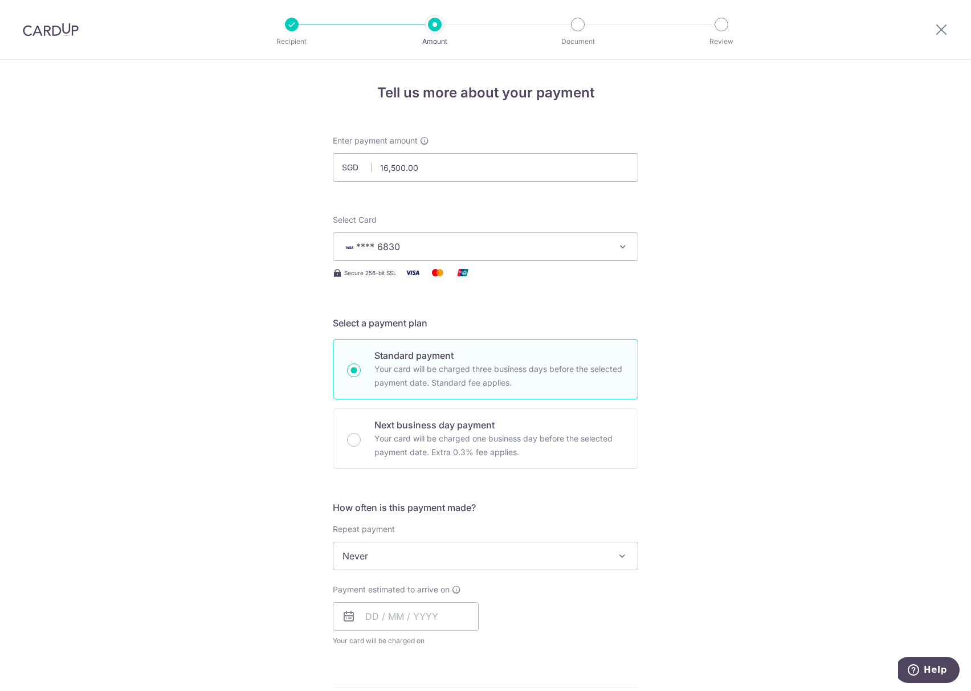
scroll to position [228, 0]
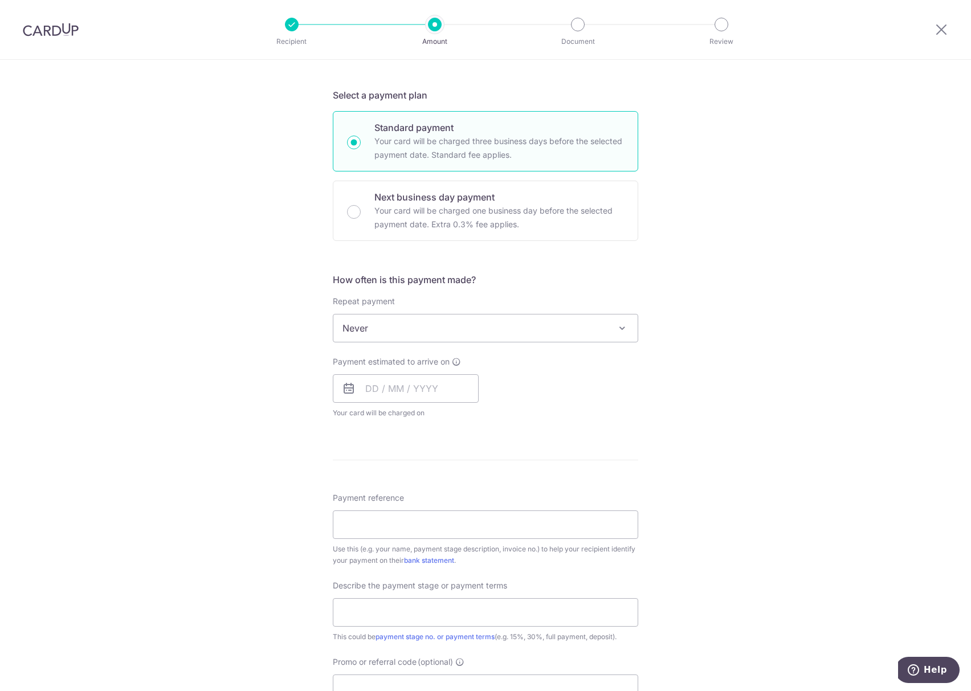
click at [418, 320] on span "Never" at bounding box center [485, 327] width 304 height 27
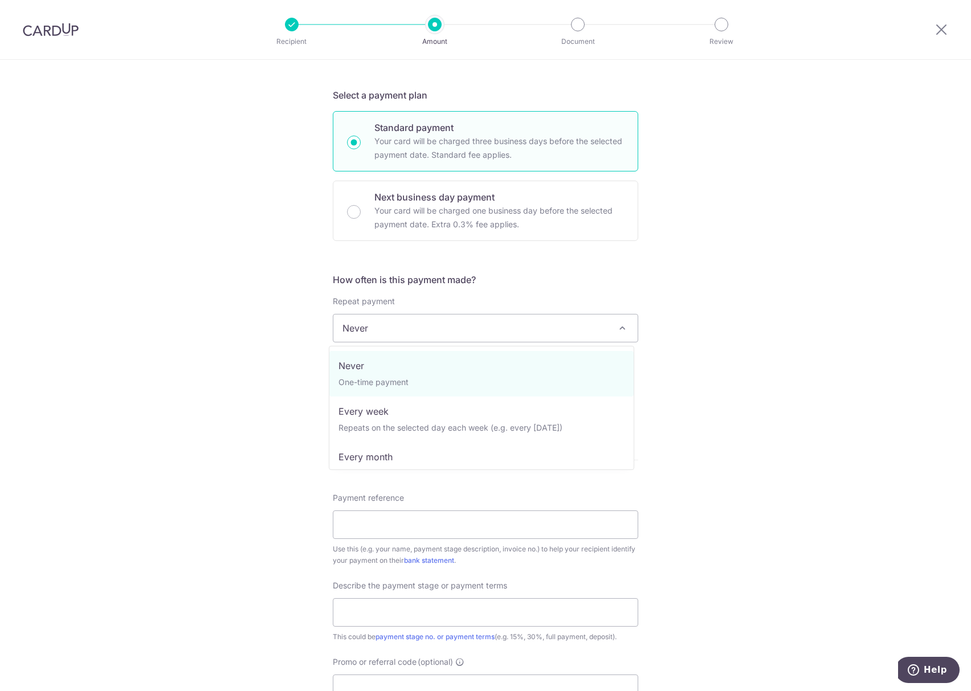
click at [283, 347] on div "Tell us more about your payment Enter payment amount SGD 16,500.00 16500.00 Sel…" at bounding box center [485, 385] width 971 height 1107
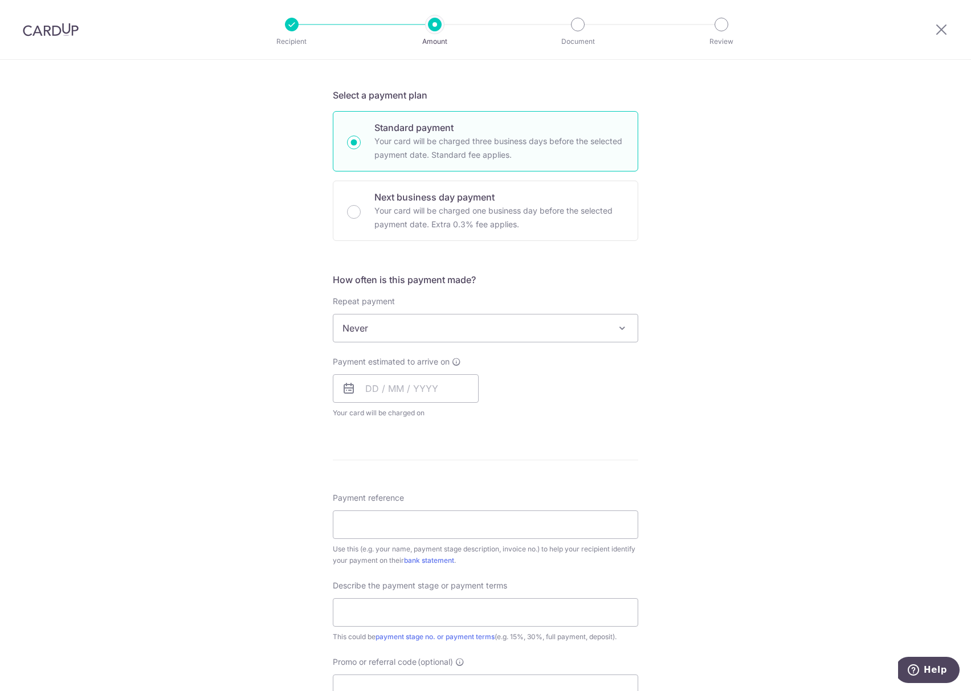
click at [362, 374] on div "Payment estimated to arrive on Your card will be charged on for the first payme…" at bounding box center [406, 387] width 146 height 63
click at [363, 388] on input "text" at bounding box center [406, 388] width 146 height 28
click at [470, 521] on link "17" at bounding box center [470, 515] width 18 height 18
type input "[DATE]"
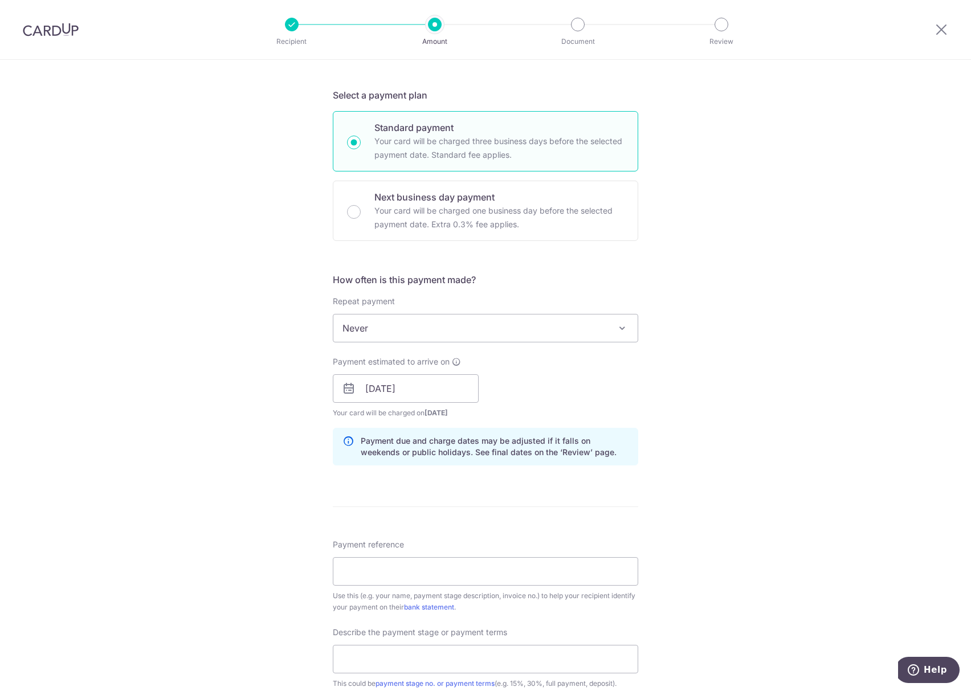
click at [269, 493] on div "Tell us more about your payment Enter payment amount SGD 16,500.00 16500.00 Sel…" at bounding box center [485, 409] width 971 height 1154
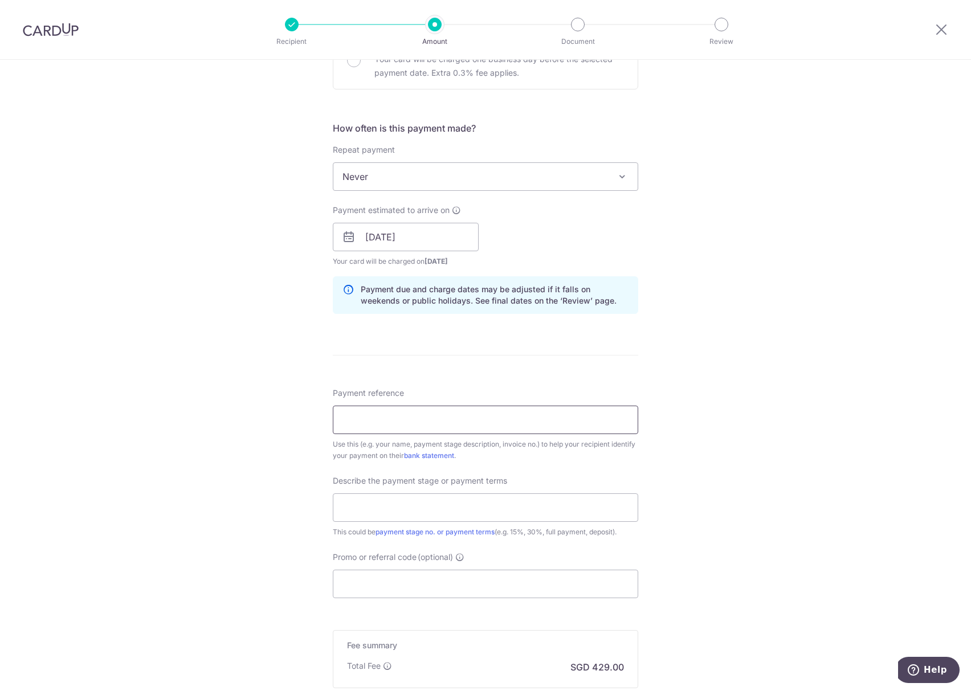
click at [449, 418] on input "Payment reference" at bounding box center [485, 420] width 305 height 28
type input "RR [STREET_ADDRESS] 761338"
click at [417, 504] on input "text" at bounding box center [485, 507] width 305 height 28
type input "7th Payment 2ND Split 50%"
click at [403, 575] on input "Promo or referral code (optional)" at bounding box center [485, 584] width 305 height 28
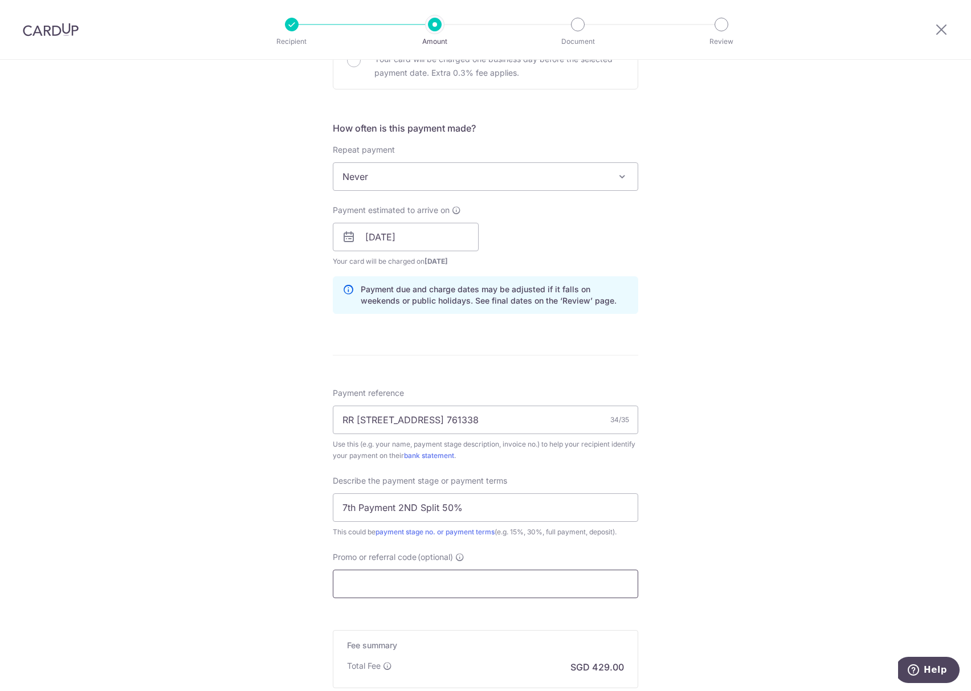
paste input "RENO25ONE"
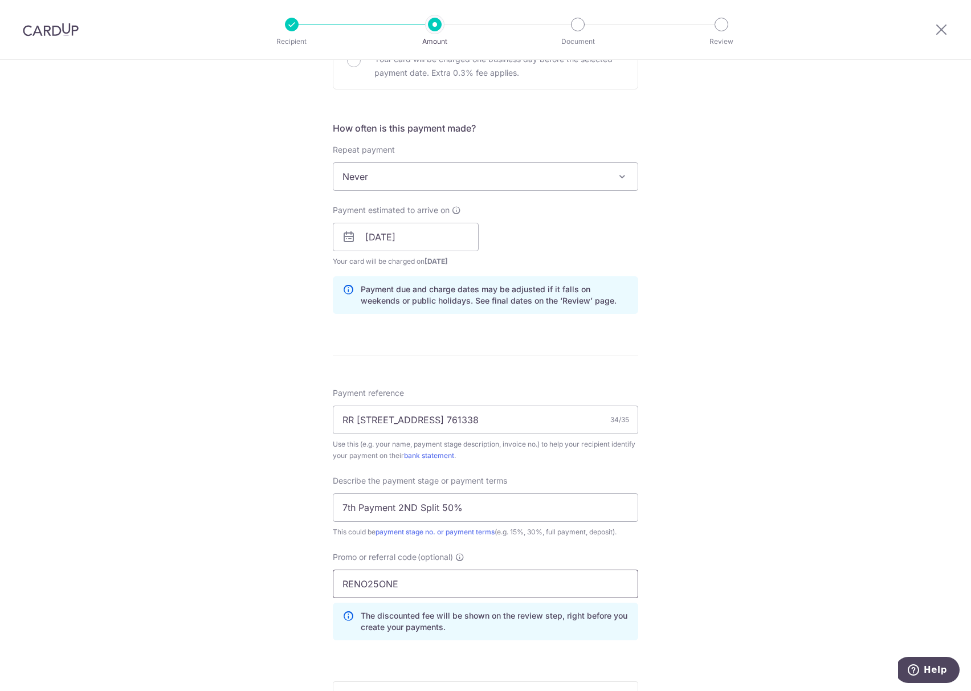
scroll to position [577, 0]
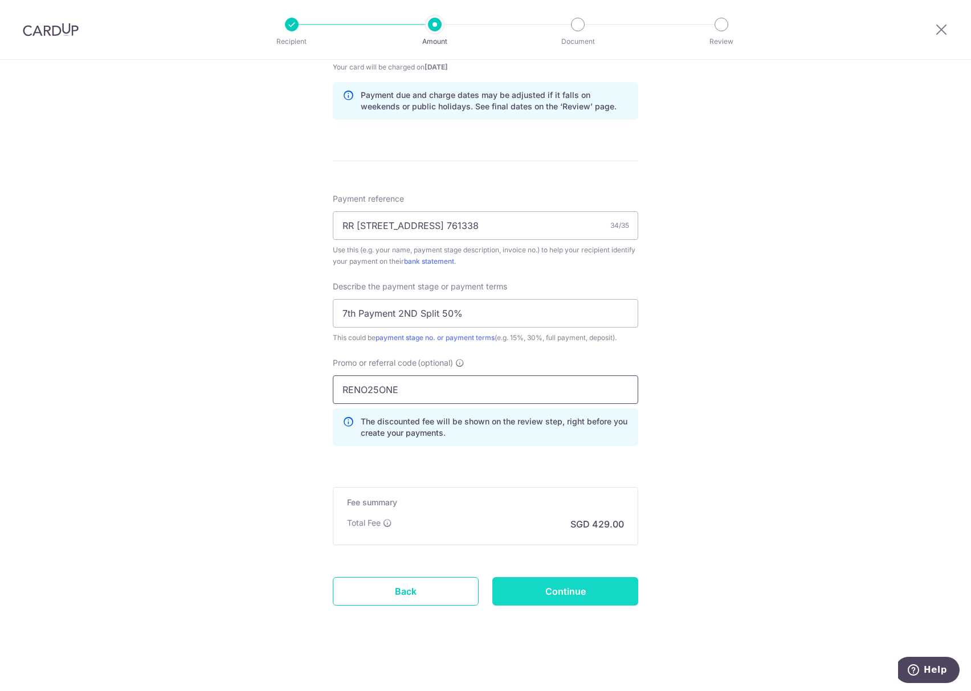
type input "RENO25ONE"
click at [564, 586] on input "Continue" at bounding box center [565, 591] width 146 height 28
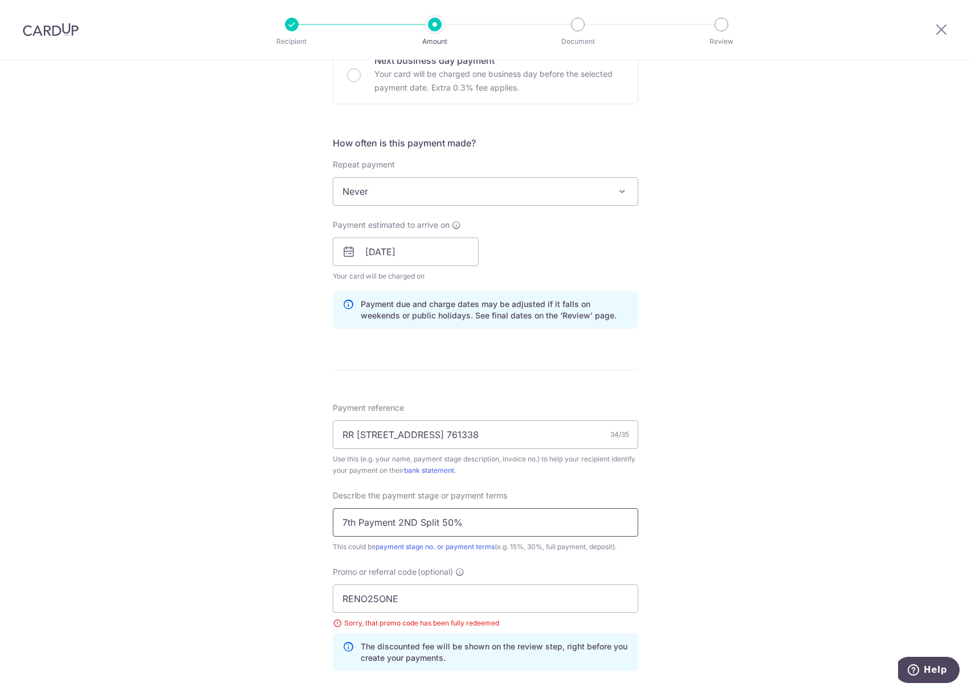
scroll to position [213, 0]
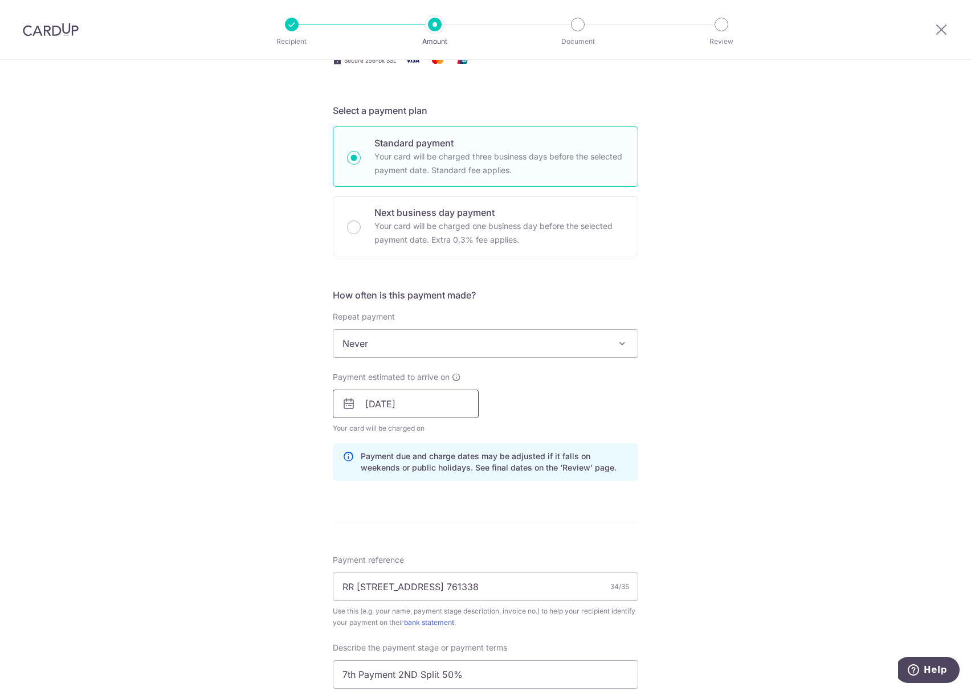
click at [424, 397] on input "[DATE]" at bounding box center [406, 404] width 146 height 28
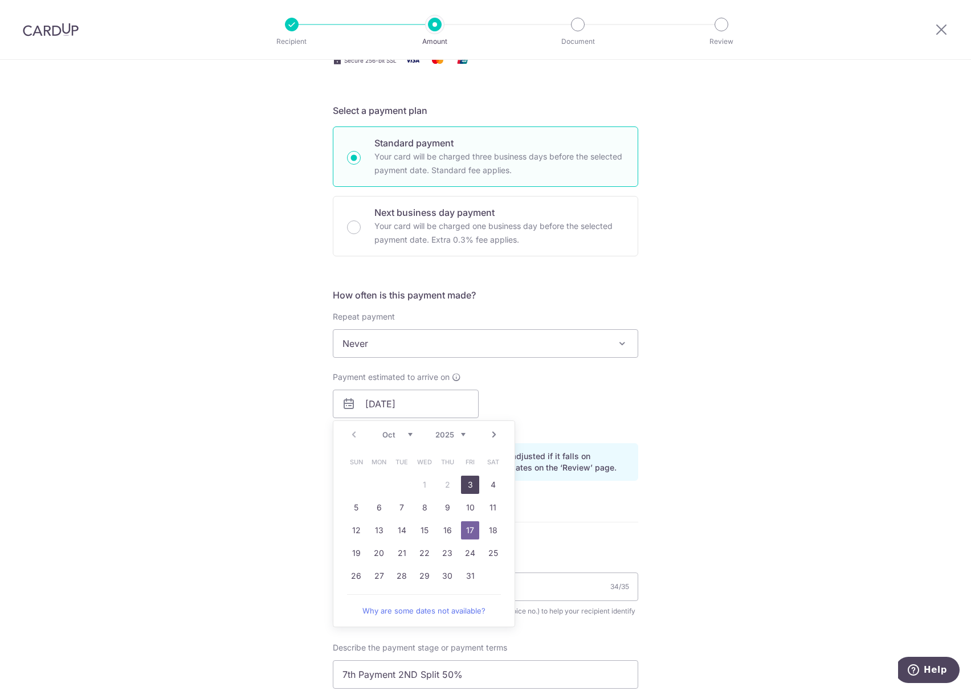
click at [463, 487] on link "3" at bounding box center [470, 485] width 18 height 18
type input "[DATE]"
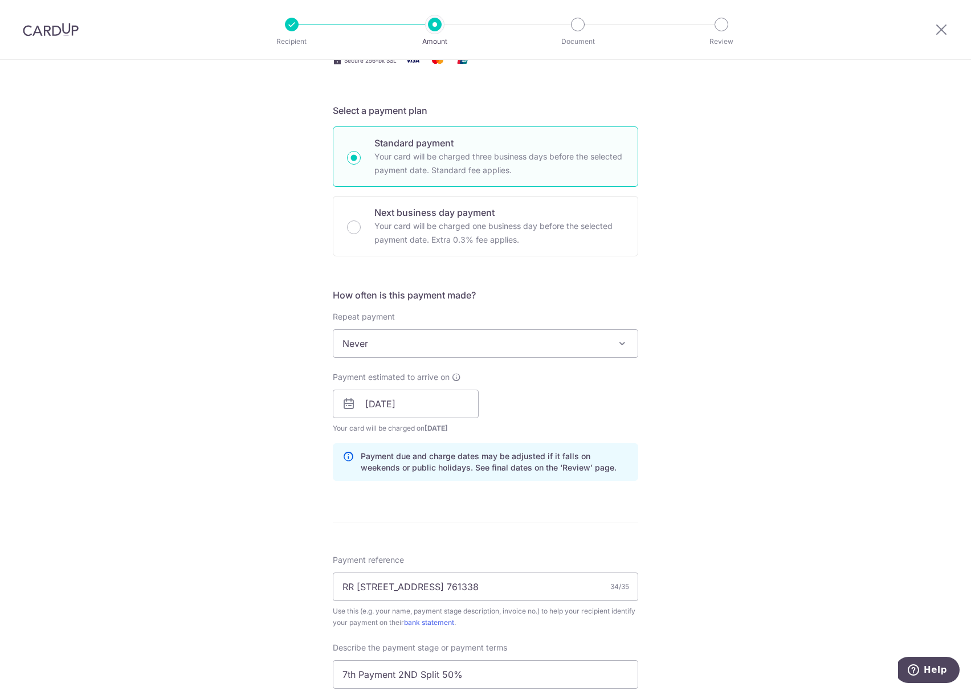
scroll to position [516, 0]
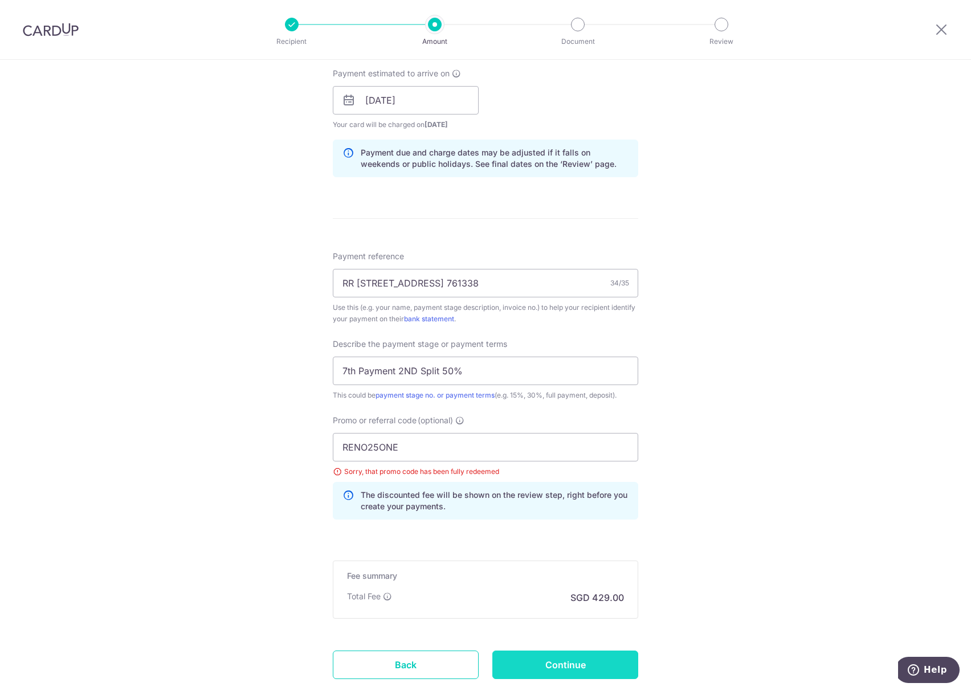
click at [548, 671] on input "Continue" at bounding box center [565, 665] width 146 height 28
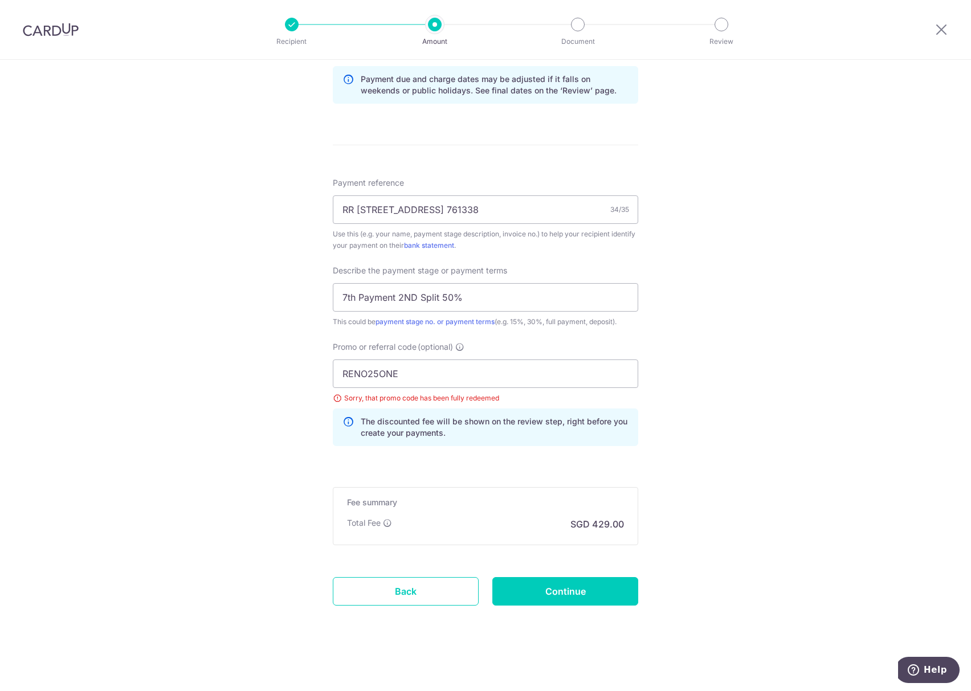
scroll to position [365, 0]
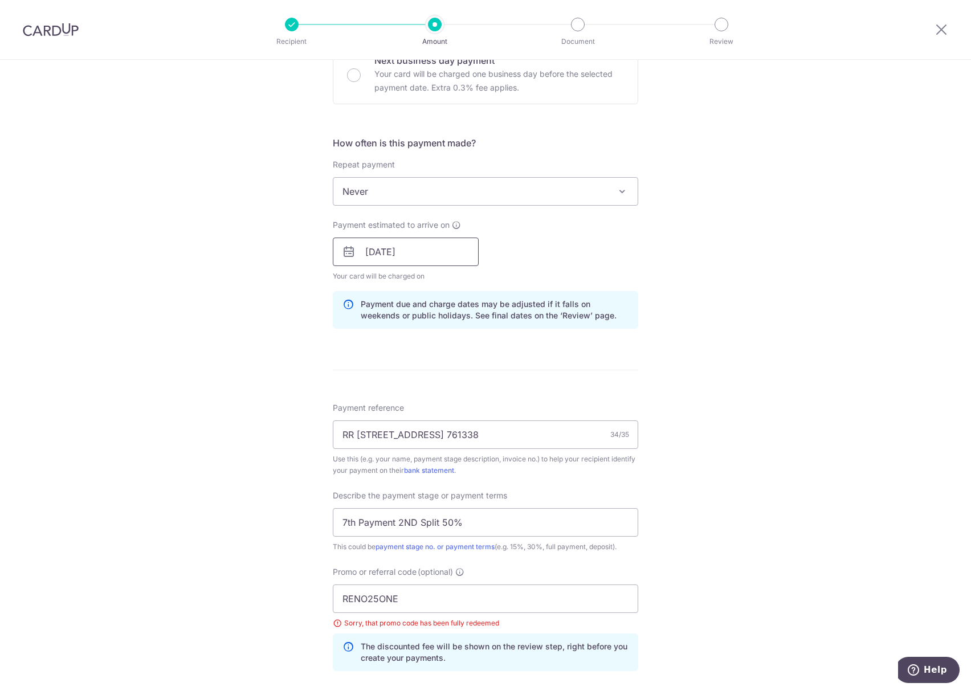
click at [409, 260] on input "[DATE]" at bounding box center [406, 252] width 146 height 28
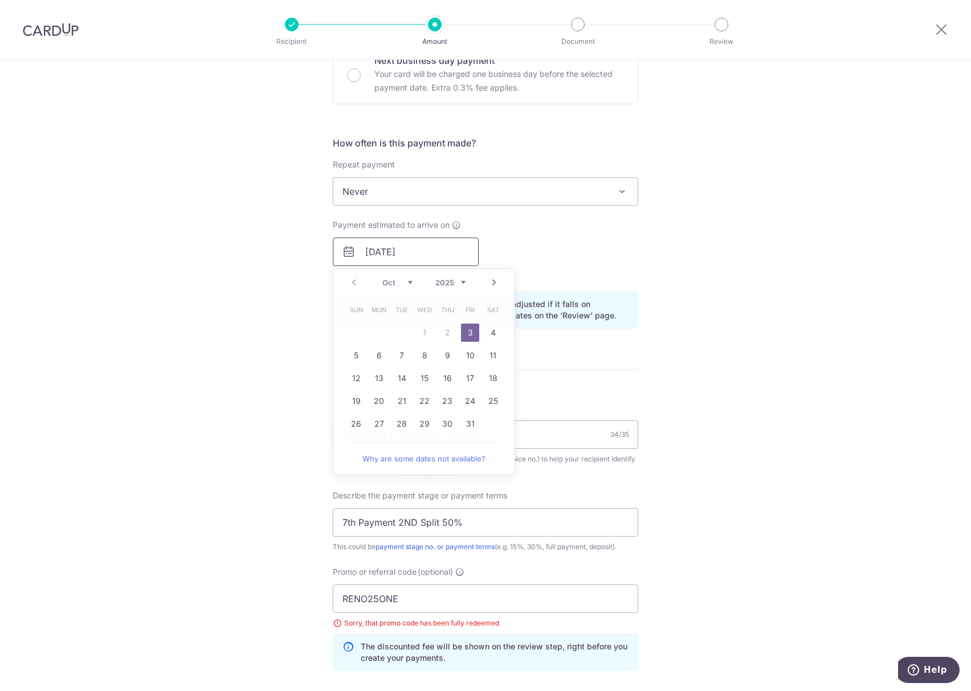
click at [400, 251] on input "[DATE]" at bounding box center [406, 252] width 146 height 28
click at [495, 285] on link "Next" at bounding box center [494, 283] width 14 height 14
click at [416, 409] on link "19" at bounding box center [424, 401] width 18 height 18
type input "[DATE]"
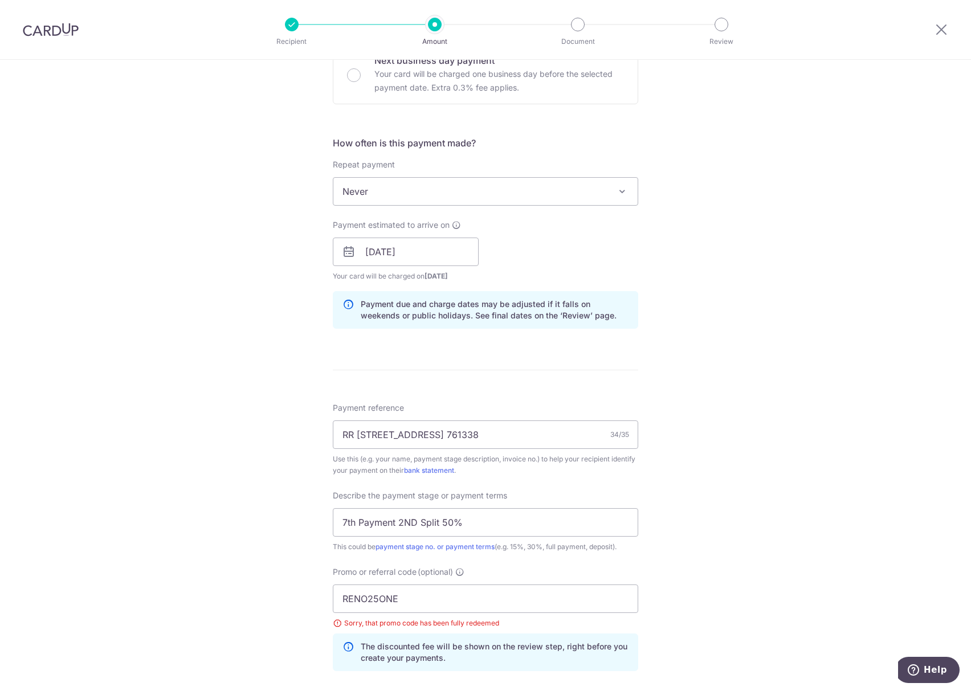
scroll to position [593, 0]
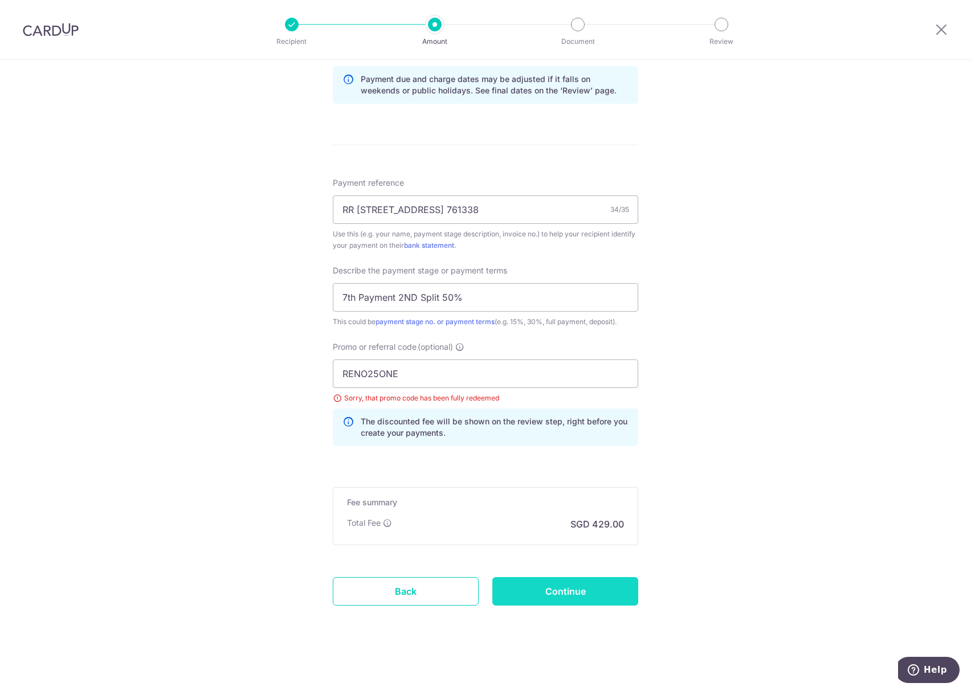
click at [575, 595] on input "Continue" at bounding box center [565, 591] width 146 height 28
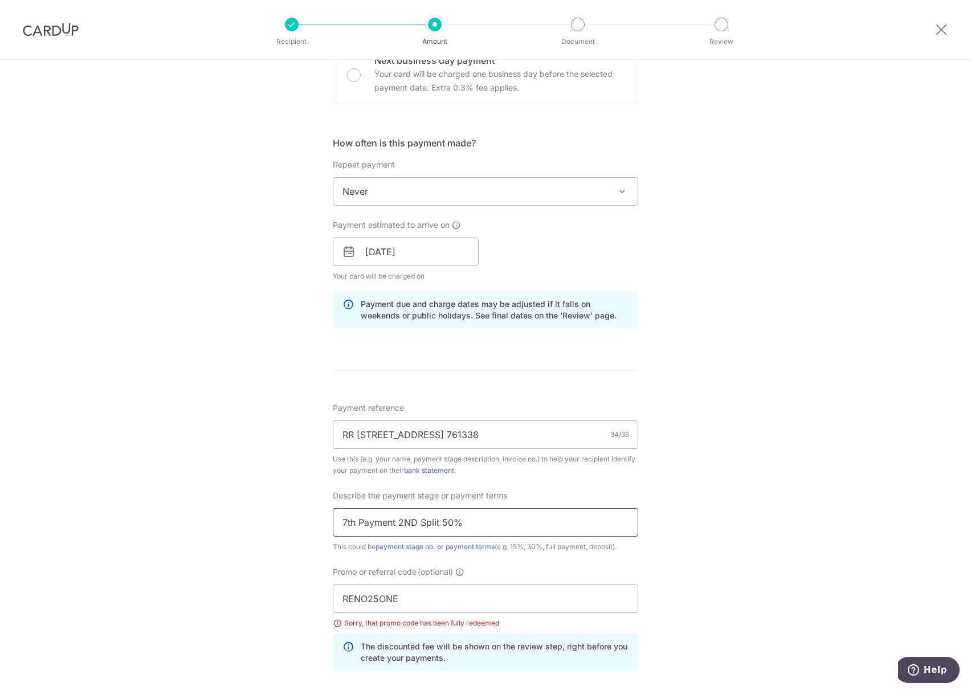
scroll to position [137, 0]
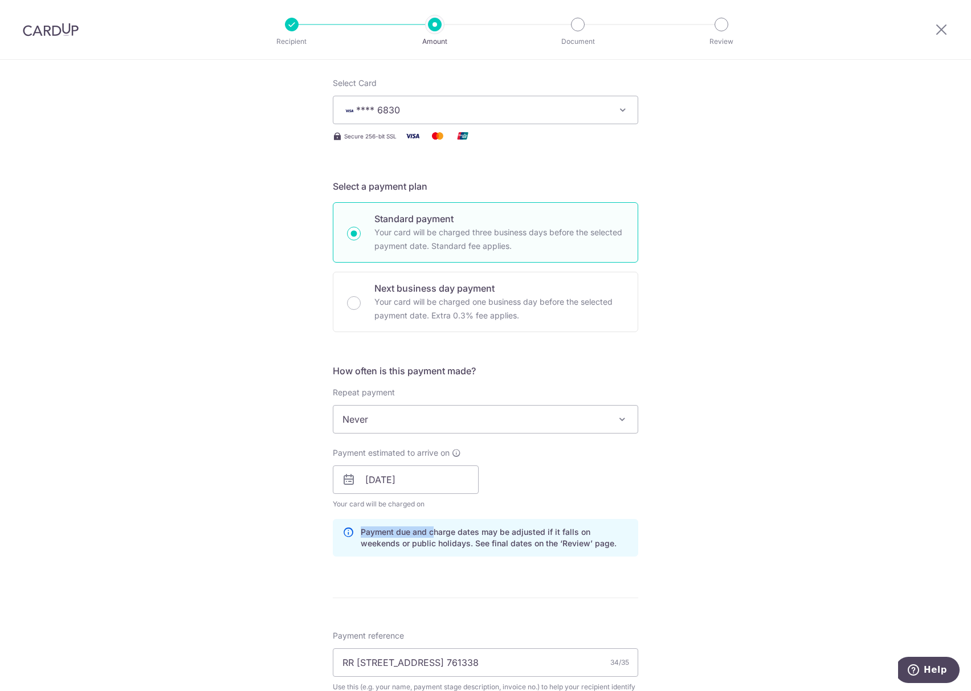
drag, startPoint x: 365, startPoint y: 513, endPoint x: 431, endPoint y: 515, distance: 66.7
click at [431, 515] on div "How often is this payment made? Repeat payment Never Every week Every month Eve…" at bounding box center [485, 465] width 305 height 202
click at [403, 527] on p "Payment due and charge dates may be adjusted if it falls on weekends or public …" at bounding box center [495, 537] width 268 height 23
drag, startPoint x: 400, startPoint y: 532, endPoint x: 521, endPoint y: 545, distance: 121.4
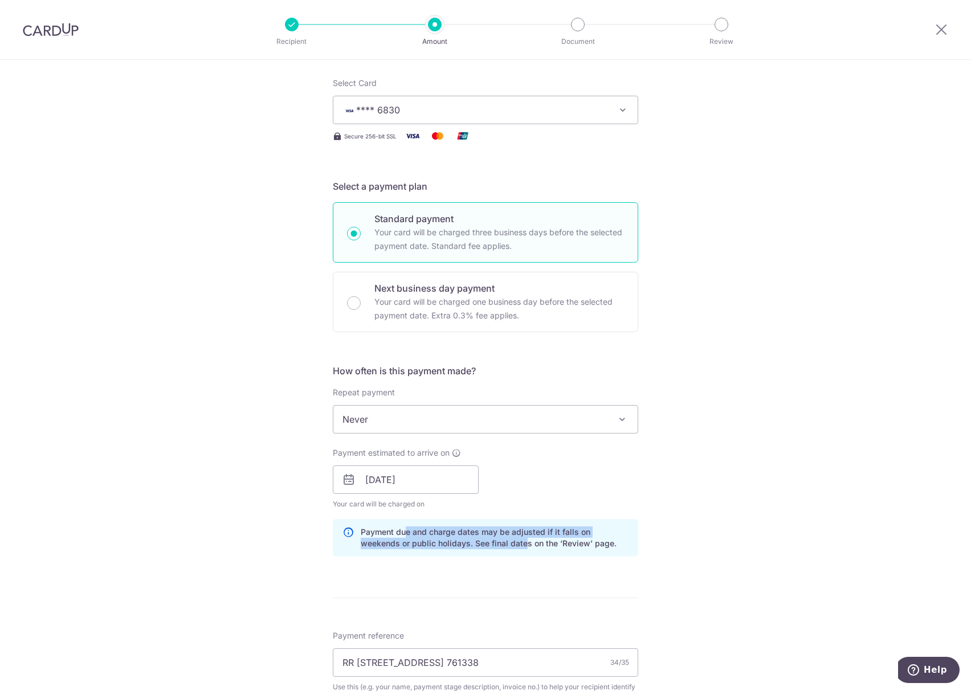
click at [521, 545] on p "Payment due and charge dates may be adjusted if it falls on weekends or public …" at bounding box center [495, 537] width 268 height 23
drag, startPoint x: 549, startPoint y: 558, endPoint x: 381, endPoint y: 536, distance: 169.5
click at [381, 536] on div "How often is this payment made? Repeat payment Never Every week Every month Eve…" at bounding box center [485, 465] width 305 height 202
click at [381, 536] on p "Payment due and charge dates may be adjusted if it falls on weekends or public …" at bounding box center [495, 537] width 268 height 23
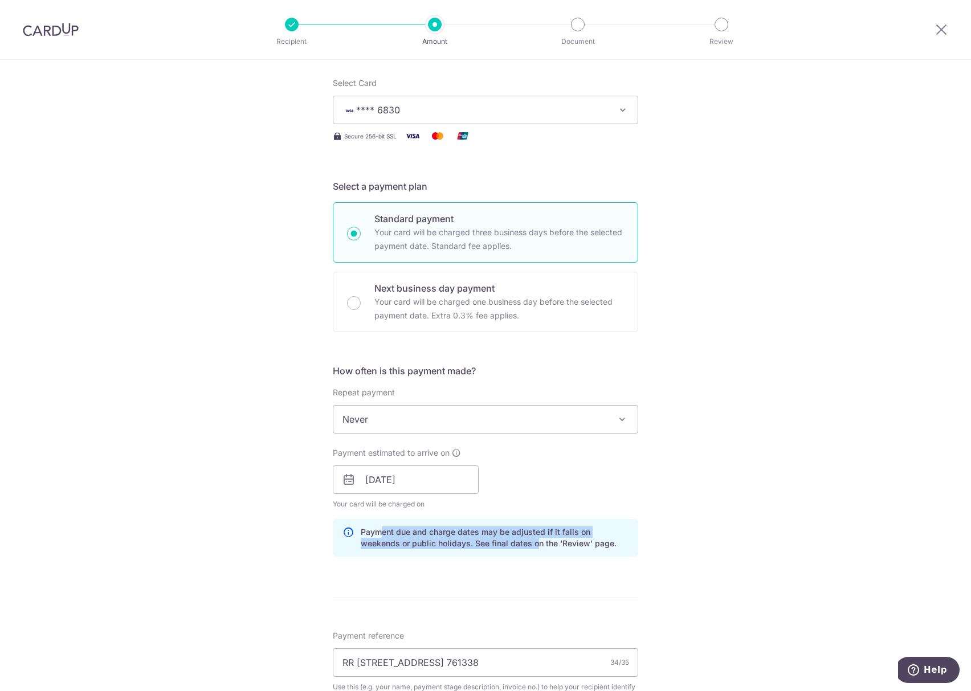
drag, startPoint x: 377, startPoint y: 534, endPoint x: 534, endPoint y: 545, distance: 158.2
click at [534, 545] on p "Payment due and charge dates may be adjusted if it falls on weekends or public …" at bounding box center [495, 537] width 268 height 23
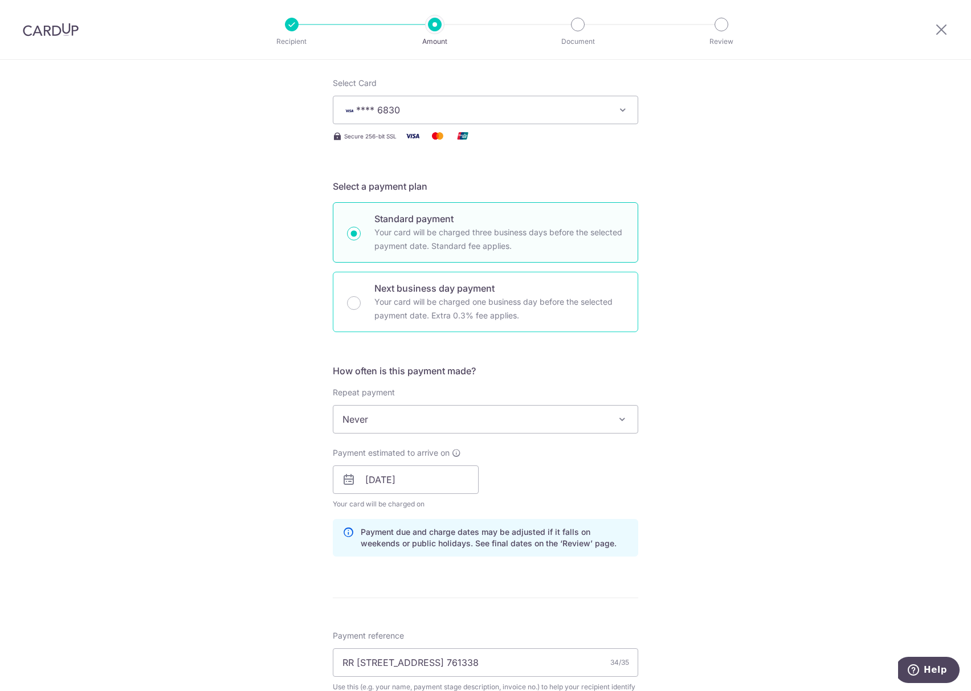
click at [434, 295] on p "Your card will be charged one business day before the selected payment date. Ex…" at bounding box center [499, 308] width 250 height 27
click at [361, 296] on input "Next business day payment Your card will be charged one business day before the…" at bounding box center [354, 303] width 14 height 14
radio input "false"
radio input "true"
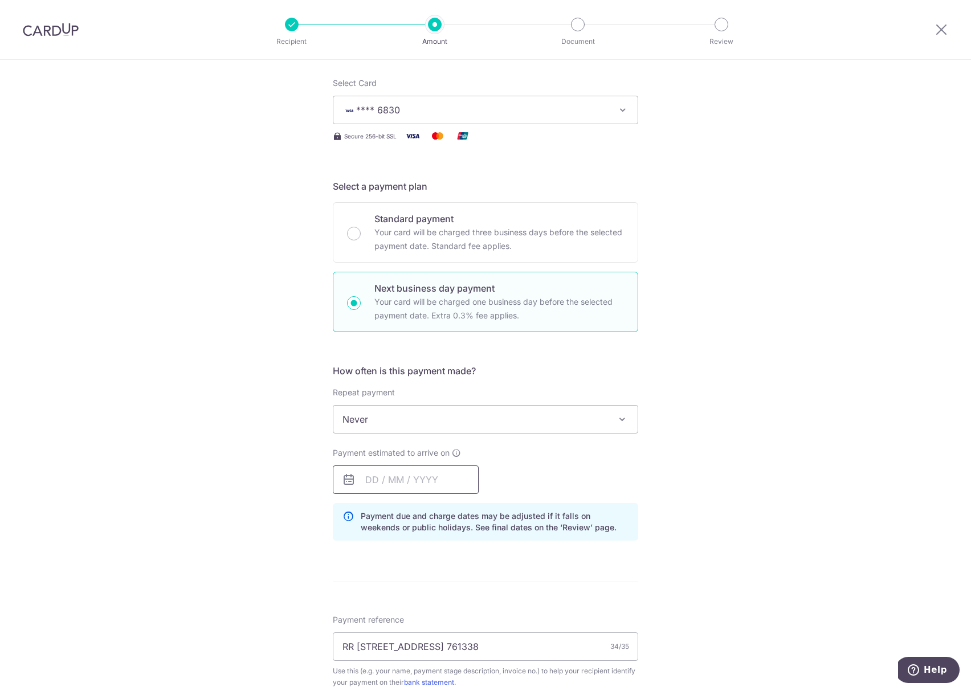
click at [389, 476] on input "text" at bounding box center [406, 479] width 146 height 28
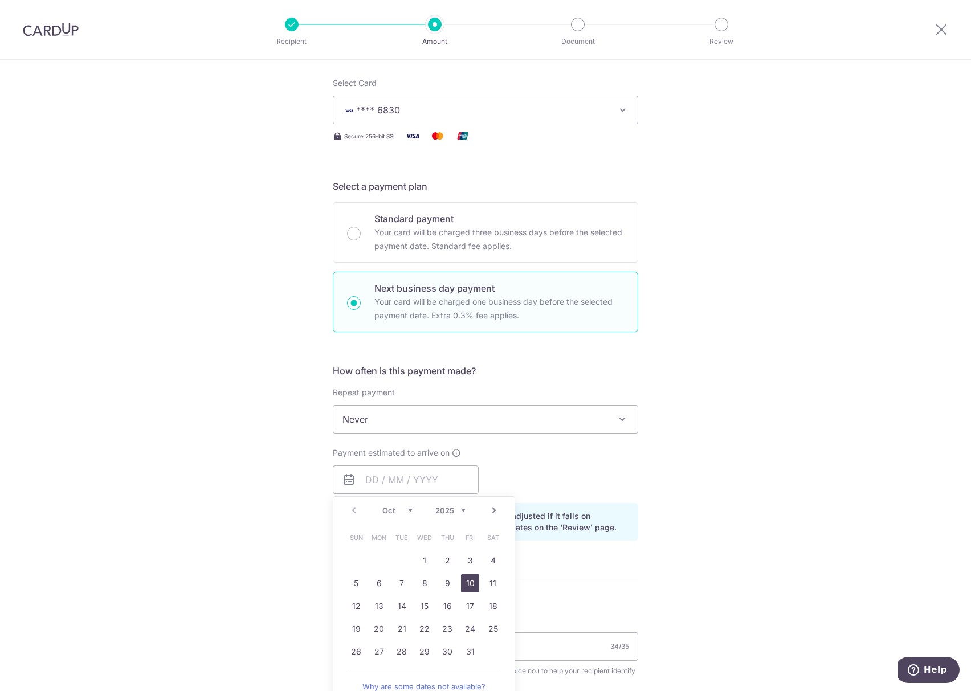
click at [461, 579] on link "10" at bounding box center [470, 583] width 18 height 18
type input "[DATE]"
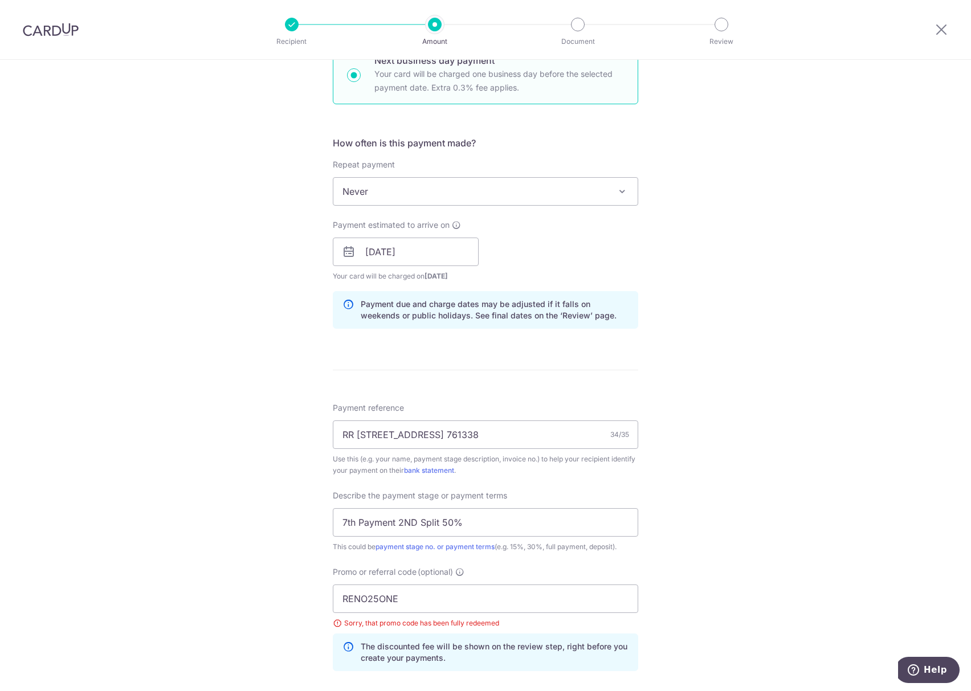
scroll to position [648, 0]
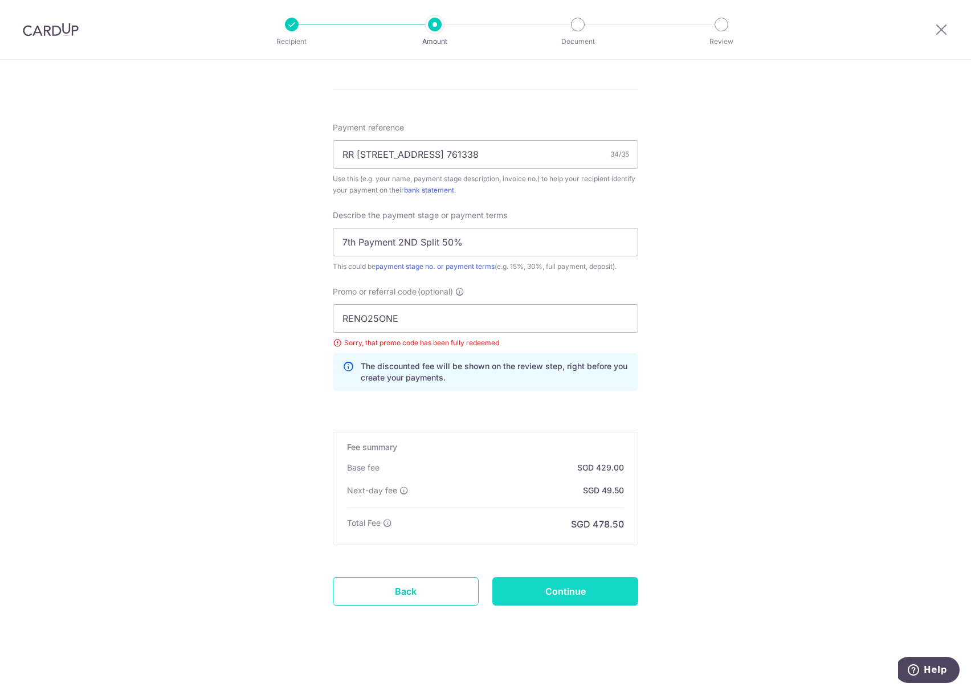
click at [543, 582] on input "Continue" at bounding box center [565, 591] width 146 height 28
click at [346, 366] on icon at bounding box center [347, 372] width 11 height 23
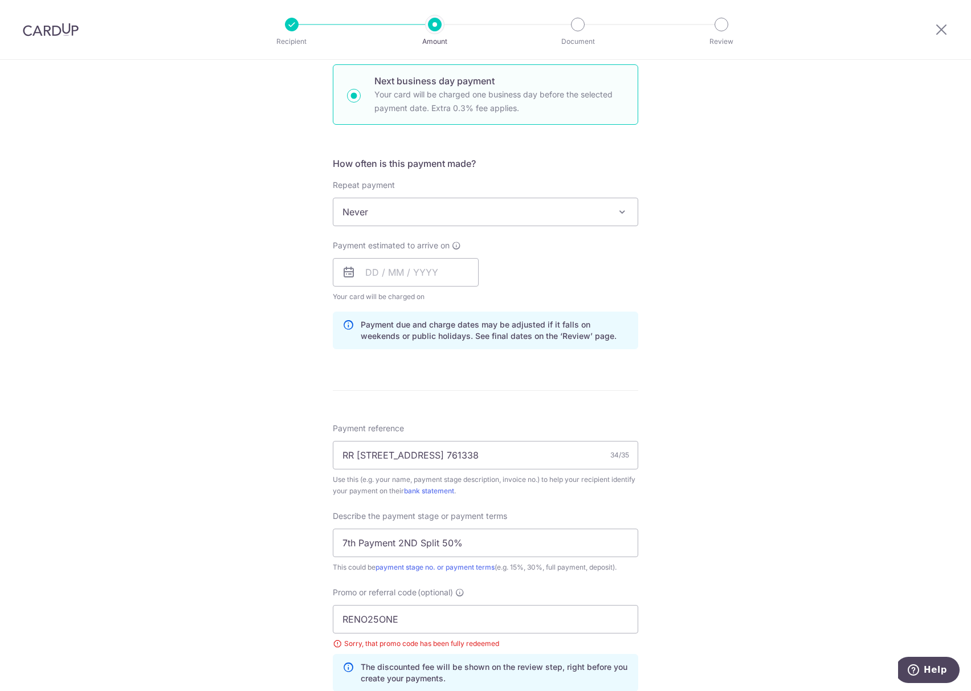
scroll to position [116, 0]
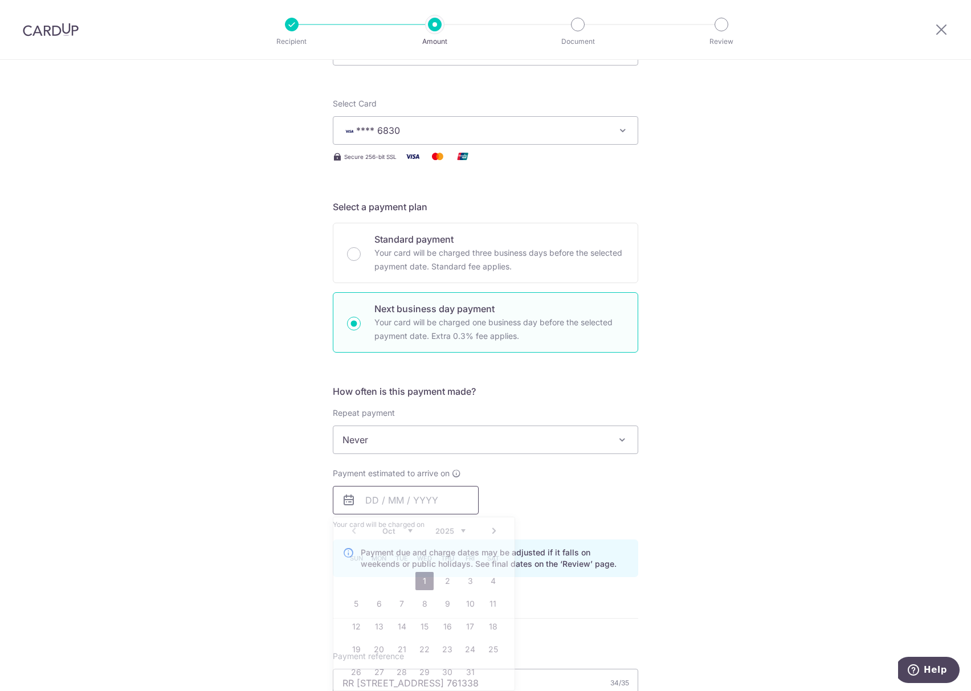
click at [375, 500] on input "text" at bounding box center [406, 500] width 146 height 28
click at [461, 601] on link "10" at bounding box center [470, 604] width 18 height 18
type input "[DATE]"
click at [465, 600] on form "Enter payment amount SGD 16,500.00 16500.00 Select Card **** 6830 Add credit ca…" at bounding box center [485, 592] width 305 height 1147
click at [240, 483] on div "Tell us more about your payment Enter payment amount SGD 16,500.00 16500.00 Sel…" at bounding box center [485, 582] width 971 height 1276
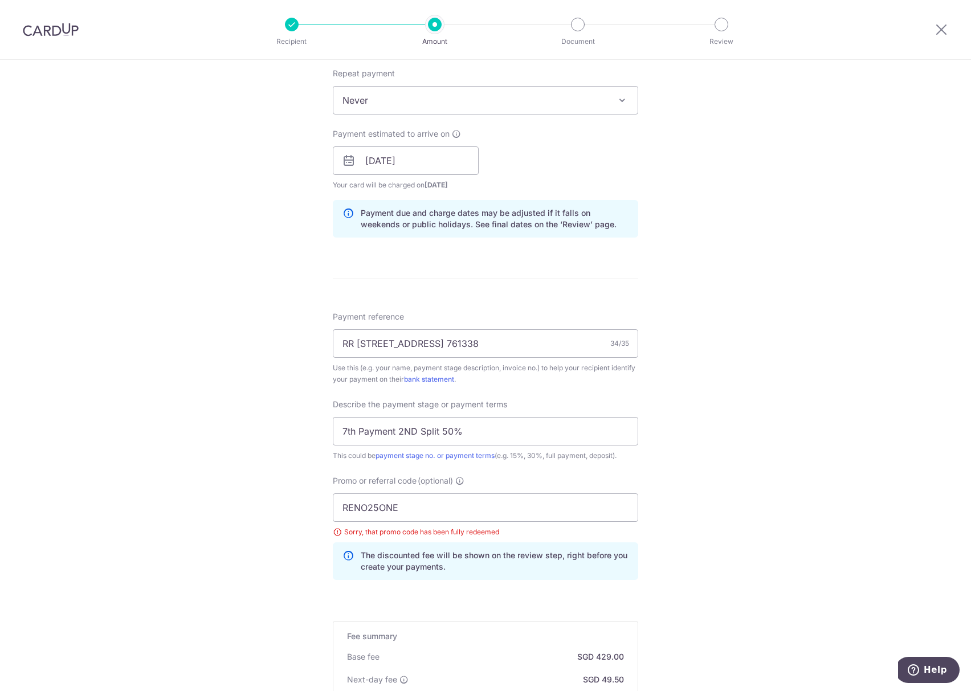
scroll to position [648, 0]
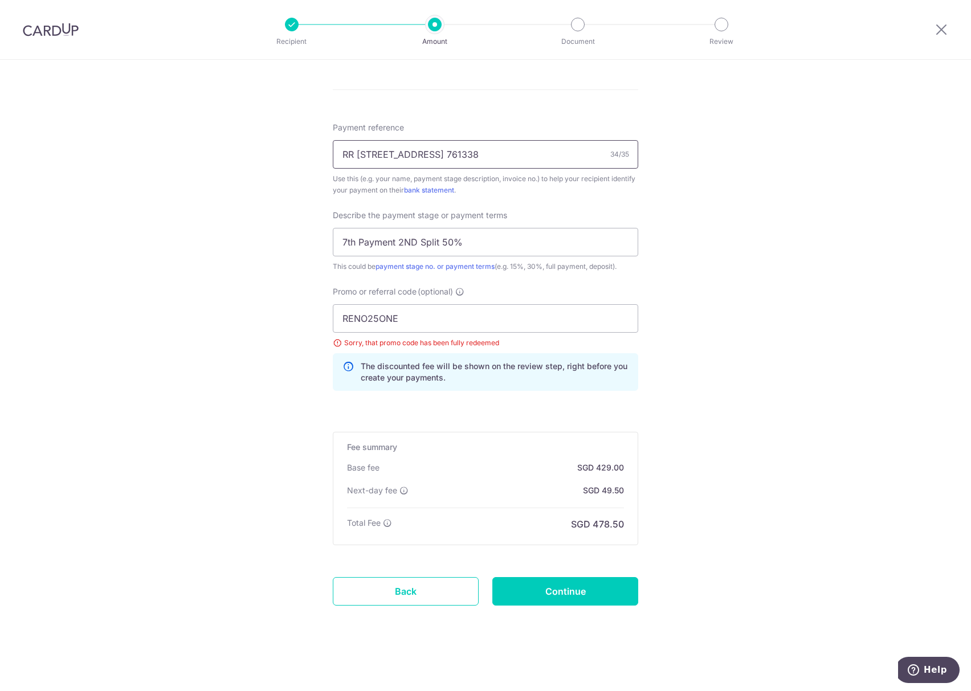
click at [514, 157] on input "RR 338A Yishun Ave 6 14-661 761338" at bounding box center [485, 154] width 305 height 28
type input "RR 338A Yishun Ave 6 14-661"
click at [571, 595] on input "Continue" at bounding box center [565, 591] width 146 height 28
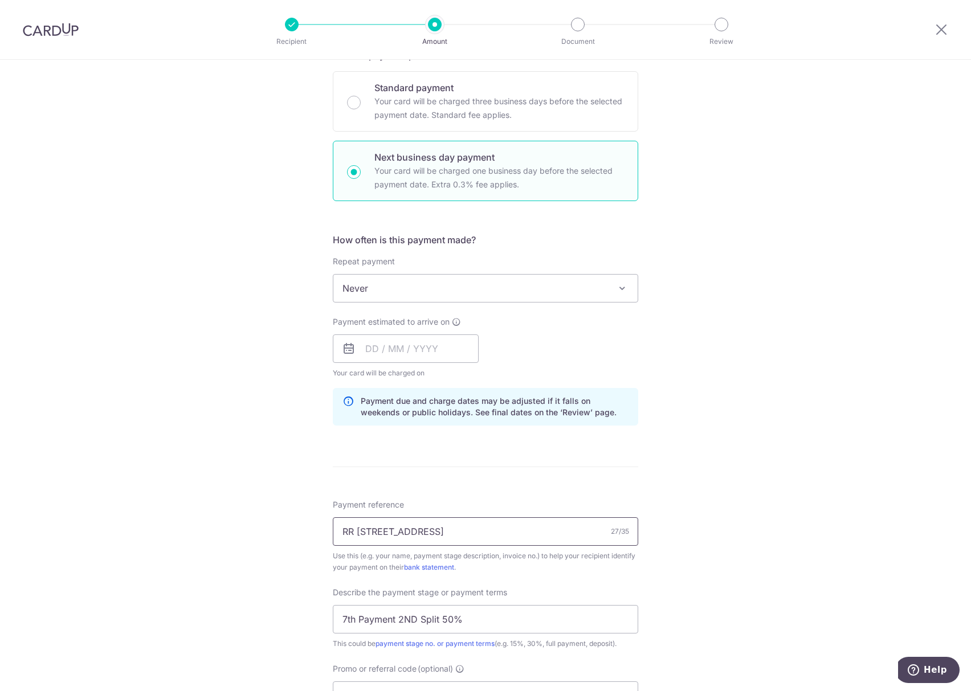
scroll to position [40, 0]
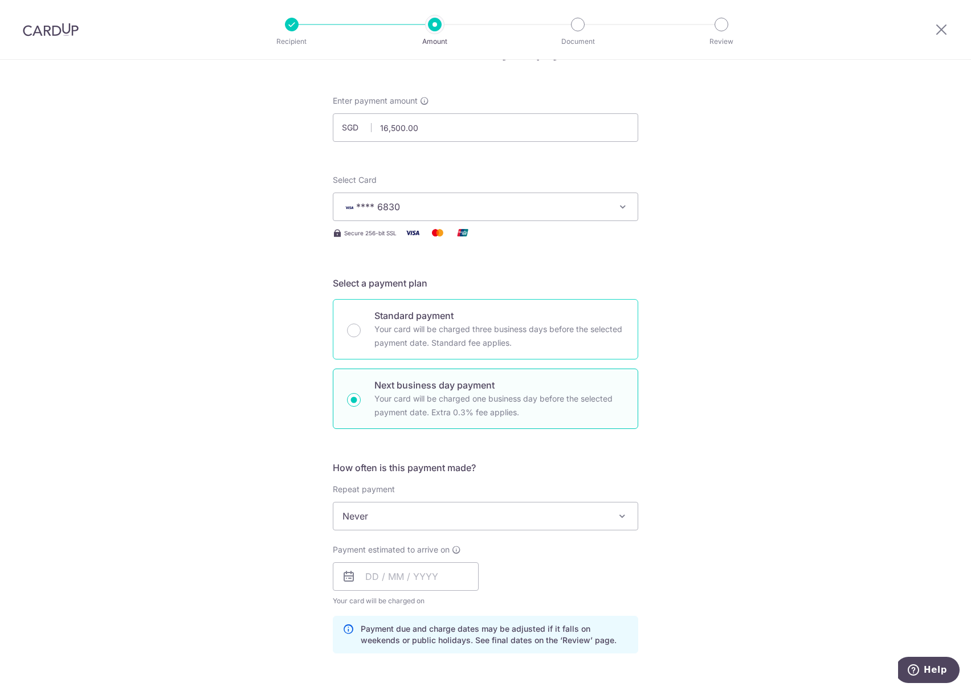
click at [404, 346] on p "Your card will be charged three business days before the selected payment date.…" at bounding box center [499, 335] width 250 height 27
click at [361, 337] on input "Standard payment Your card will be charged three business days before the selec…" at bounding box center [354, 331] width 14 height 14
radio input "true"
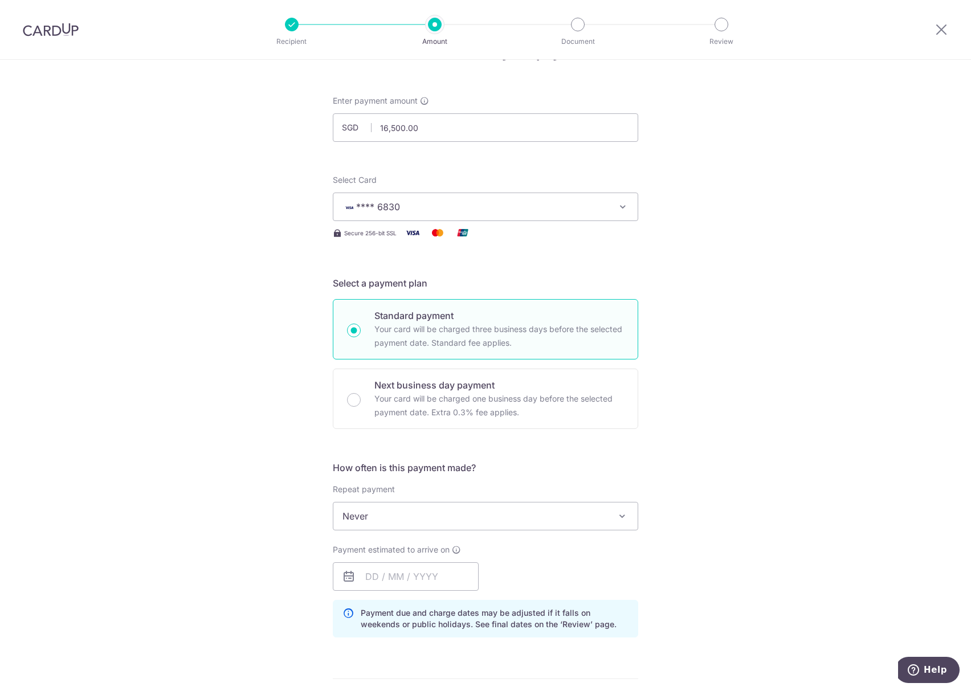
scroll to position [344, 0]
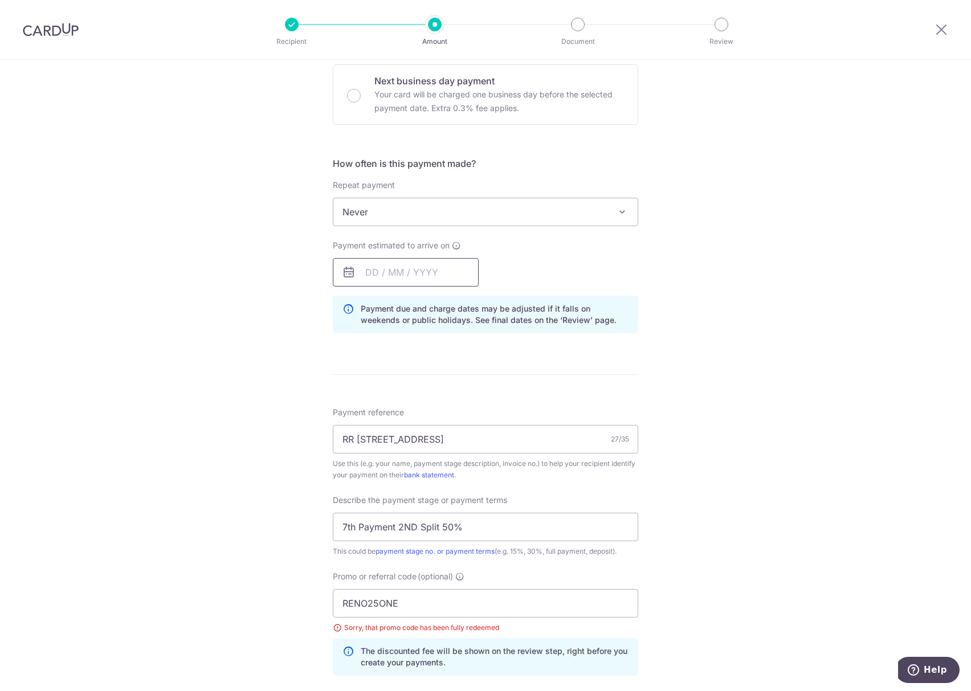
click at [397, 262] on input "text" at bounding box center [406, 272] width 146 height 28
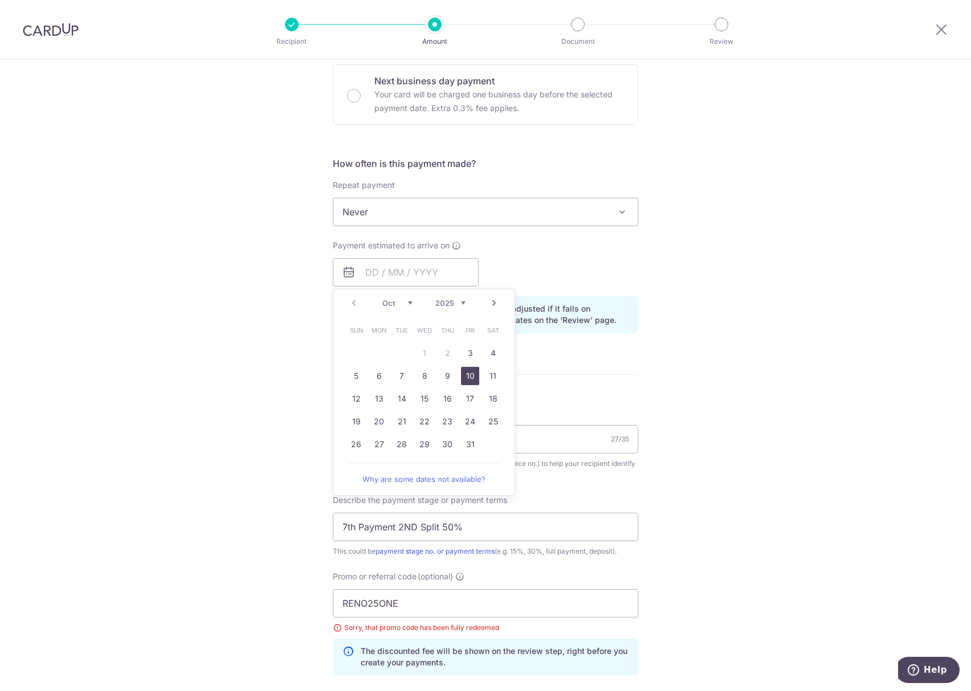
click at [464, 376] on link "10" at bounding box center [470, 376] width 18 height 18
type input "[DATE]"
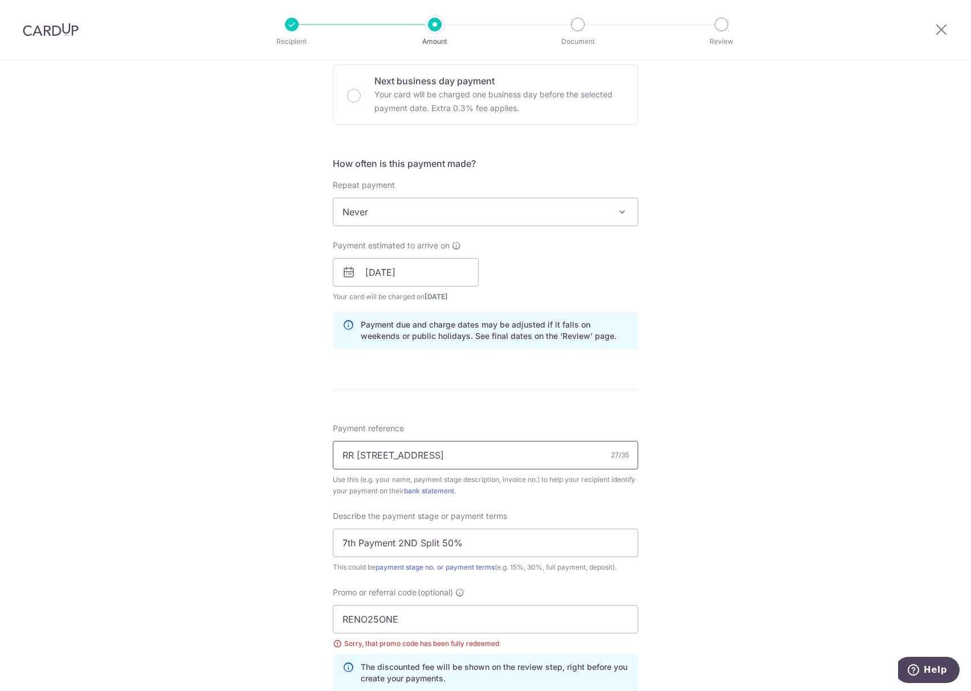
drag, startPoint x: 506, startPoint y: 455, endPoint x: 187, endPoint y: 454, distance: 318.5
click at [187, 454] on div "Tell us more about your payment Enter payment amount SGD 16,500.00 16500.00 Sel…" at bounding box center [485, 326] width 971 height 1221
type input "avc"
click at [273, 438] on div "Tell us more about your payment Enter payment amount SGD 16,500.00 16500.00 Sel…" at bounding box center [485, 326] width 971 height 1221
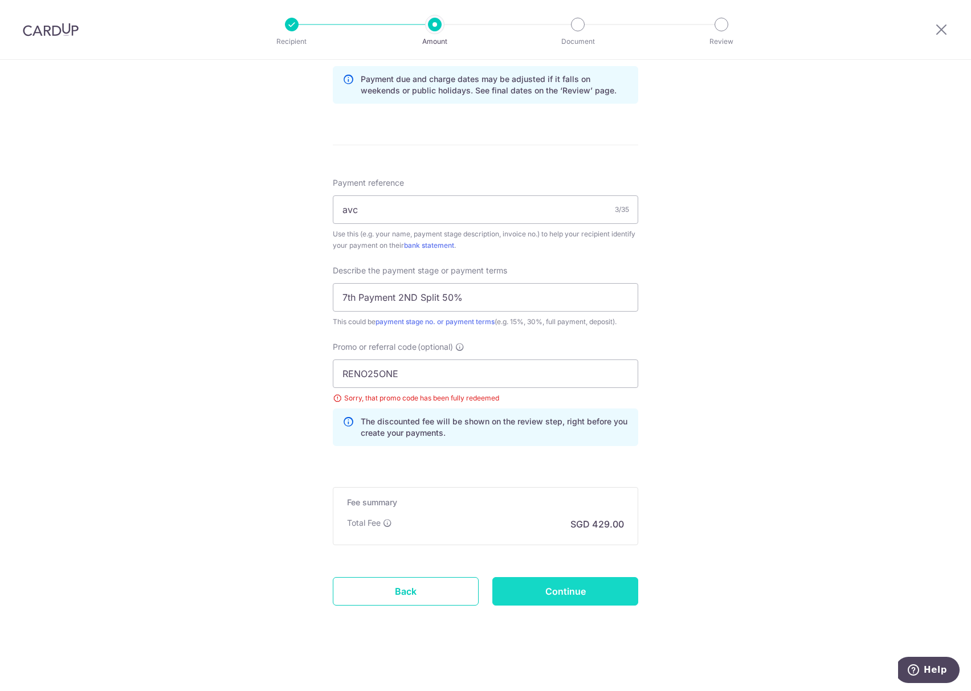
click at [586, 593] on input "Continue" at bounding box center [565, 591] width 146 height 28
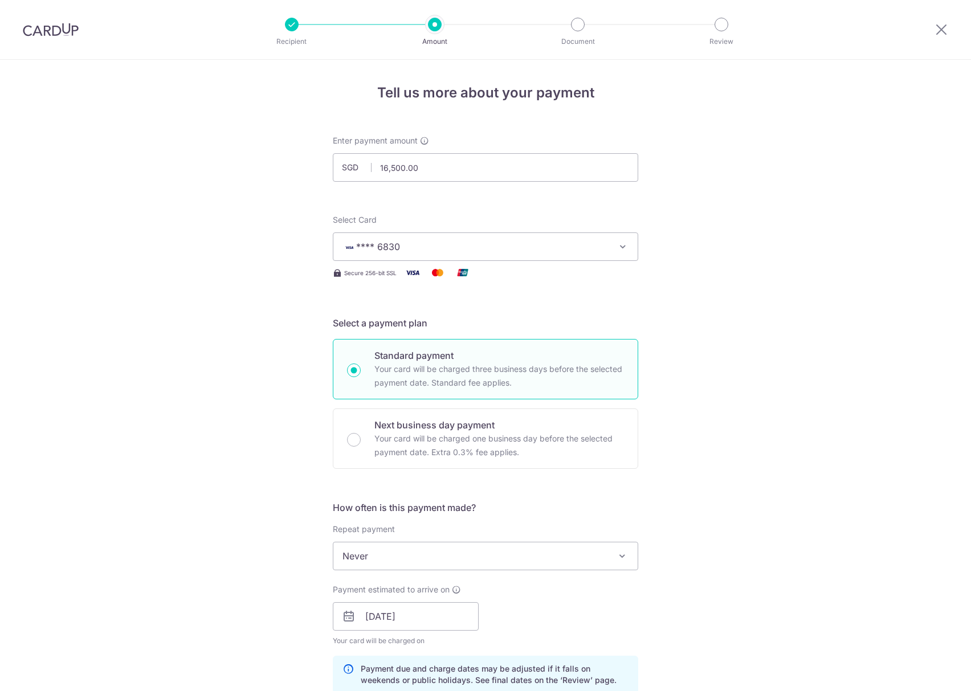
scroll to position [593, 0]
